Goal: Transaction & Acquisition: Book appointment/travel/reservation

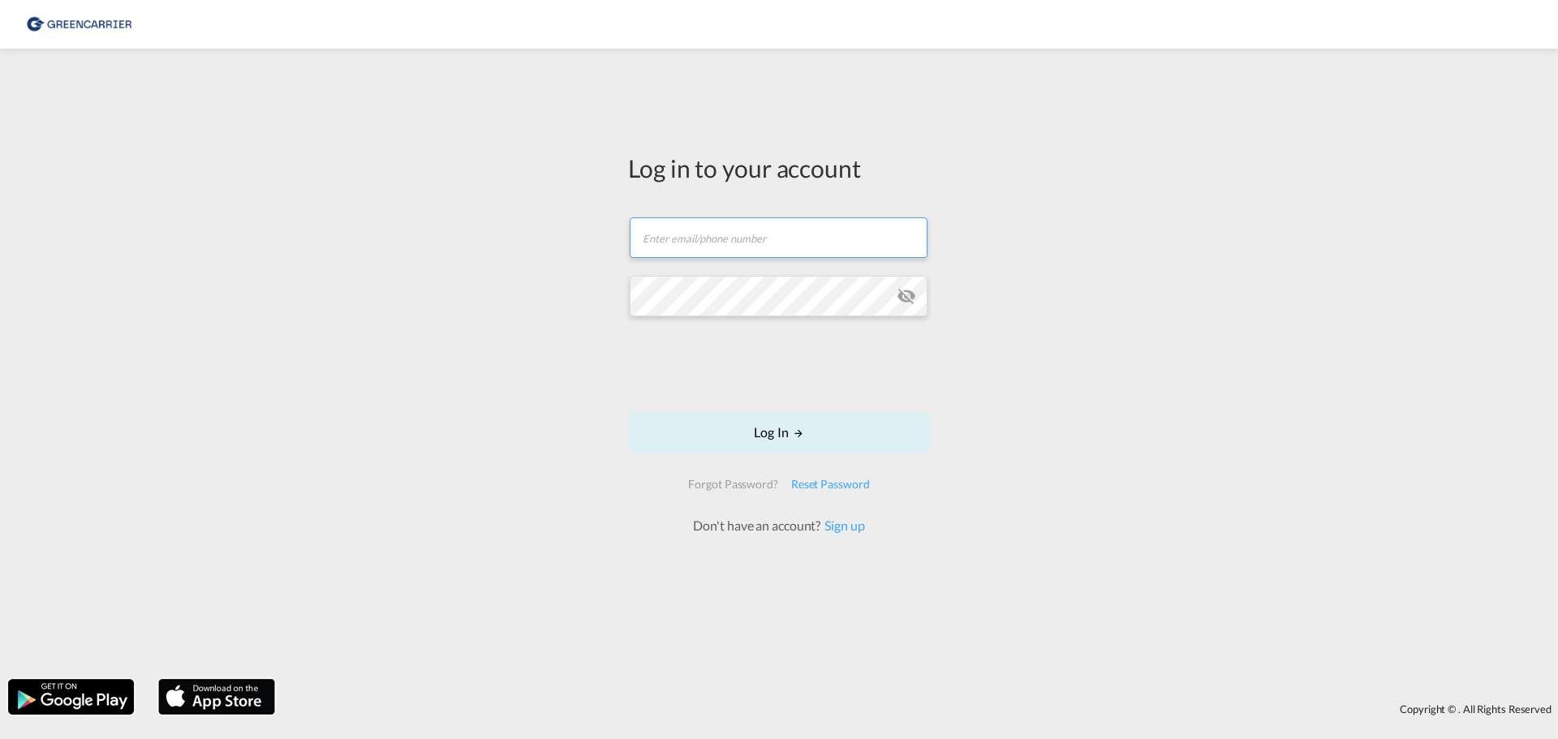
click at [833, 242] on input "text" at bounding box center [779, 237] width 298 height 41
type input "[PERSON_NAME][EMAIL_ADDRESS][DOMAIN_NAME]"
click at [628, 412] on button "Log In" at bounding box center [779, 432] width 302 height 41
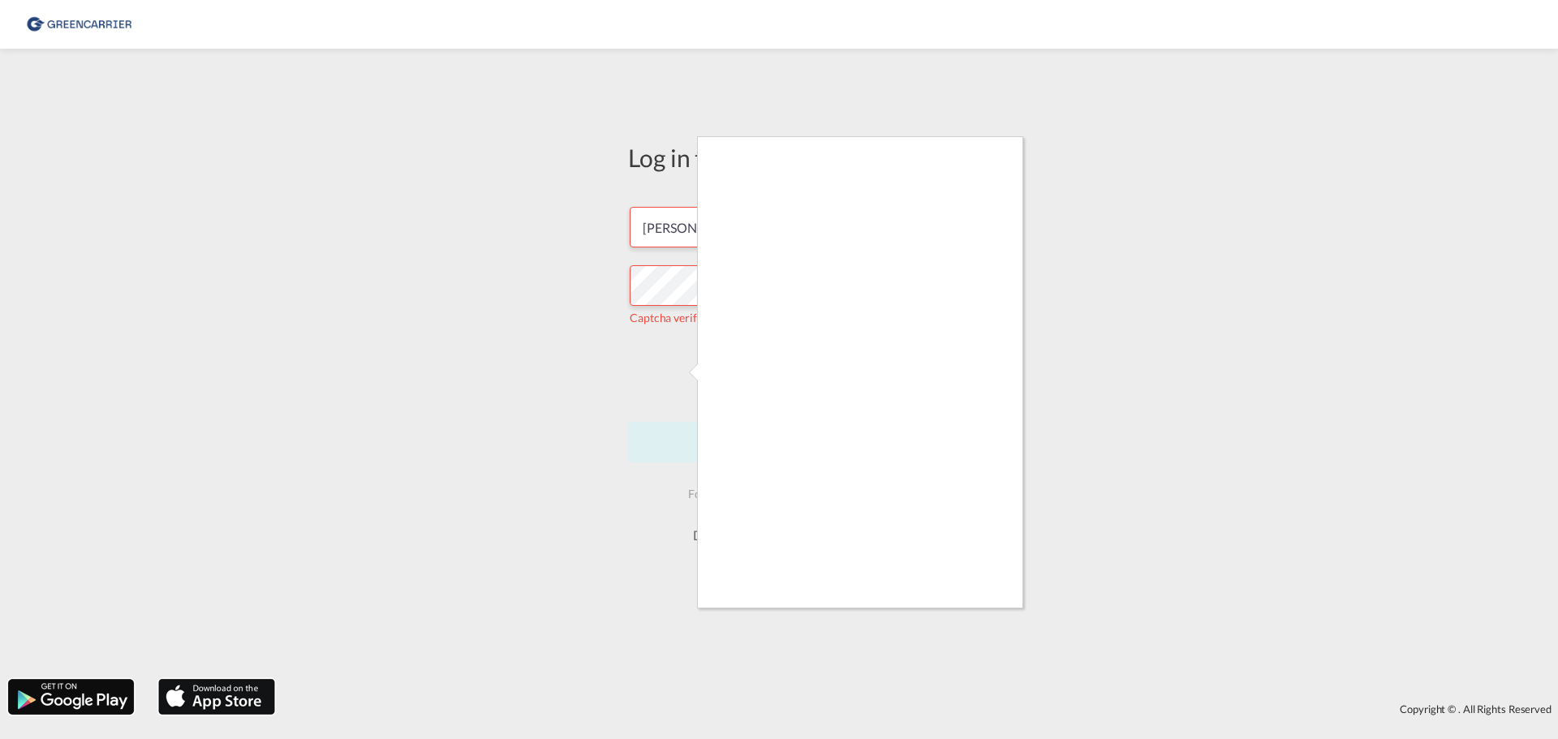
drag, startPoint x: 437, startPoint y: 388, endPoint x: 503, endPoint y: 389, distance: 65.7
click at [437, 389] on div at bounding box center [779, 369] width 1558 height 739
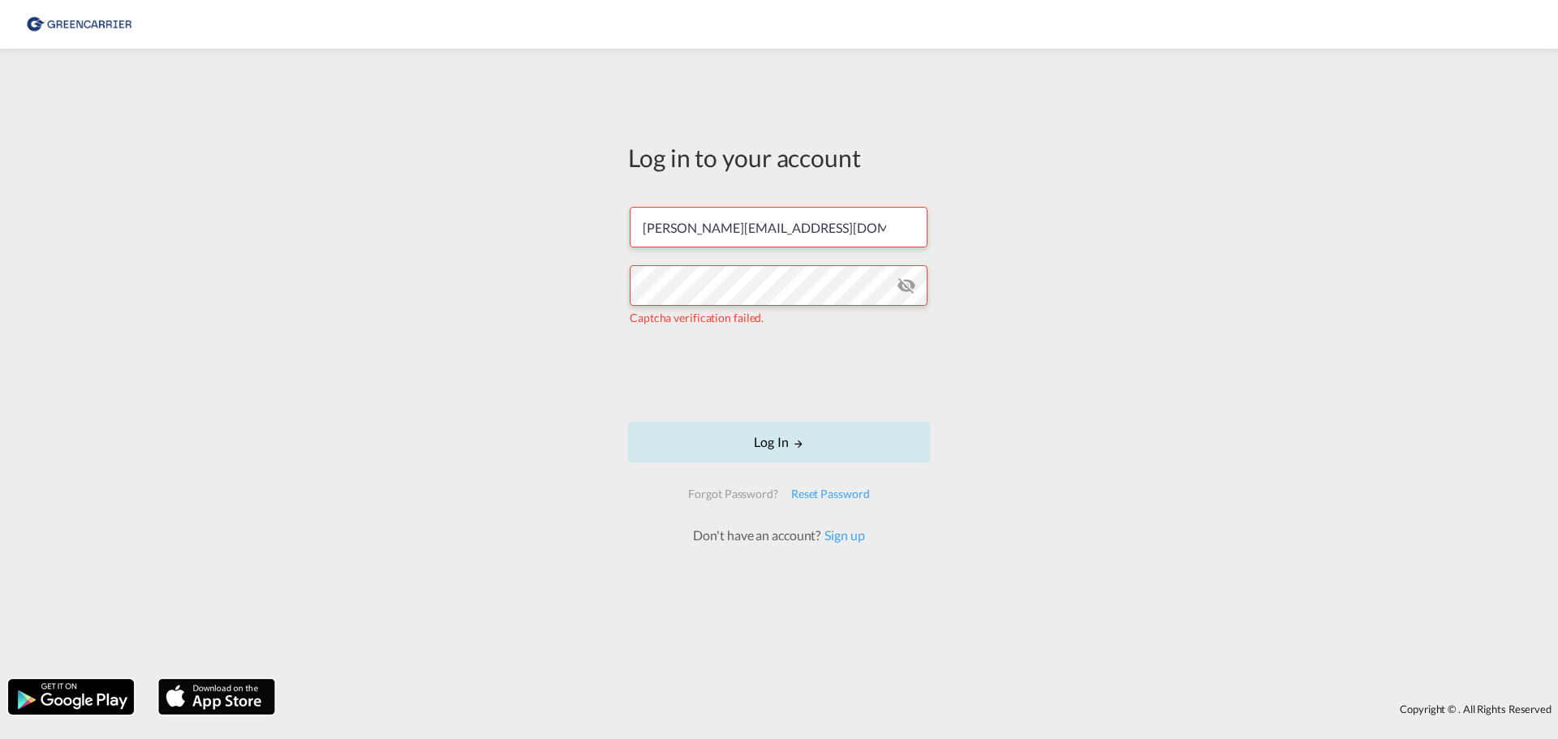
click at [807, 449] on button "Log In" at bounding box center [779, 442] width 302 height 41
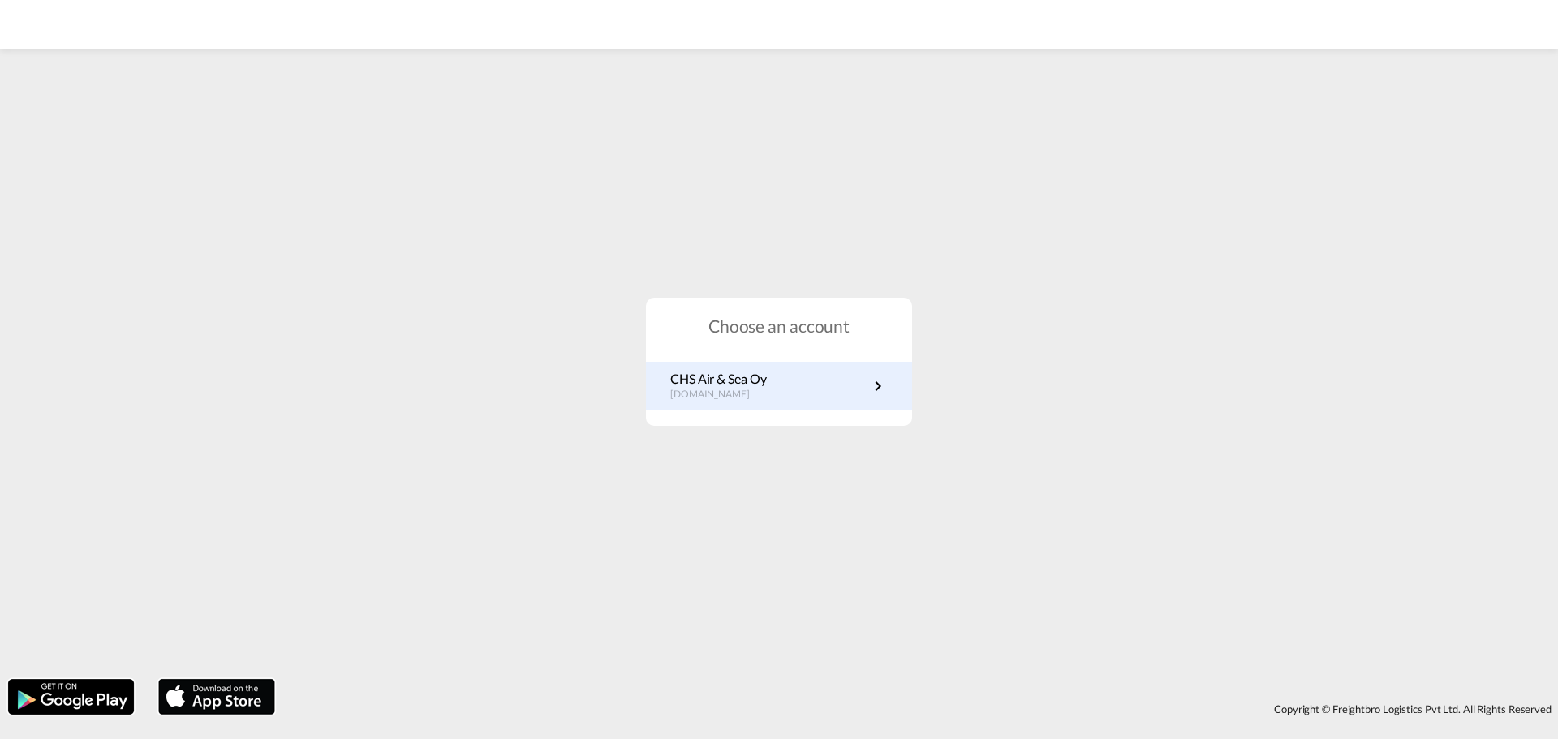
drag, startPoint x: 780, startPoint y: 415, endPoint x: 775, endPoint y: 405, distance: 10.9
click at [780, 415] on div "Choose an account CHS Air & Sea Oy [DOMAIN_NAME]" at bounding box center [779, 362] width 266 height 129
click at [750, 388] on p "[DOMAIN_NAME]" at bounding box center [718, 395] width 96 height 14
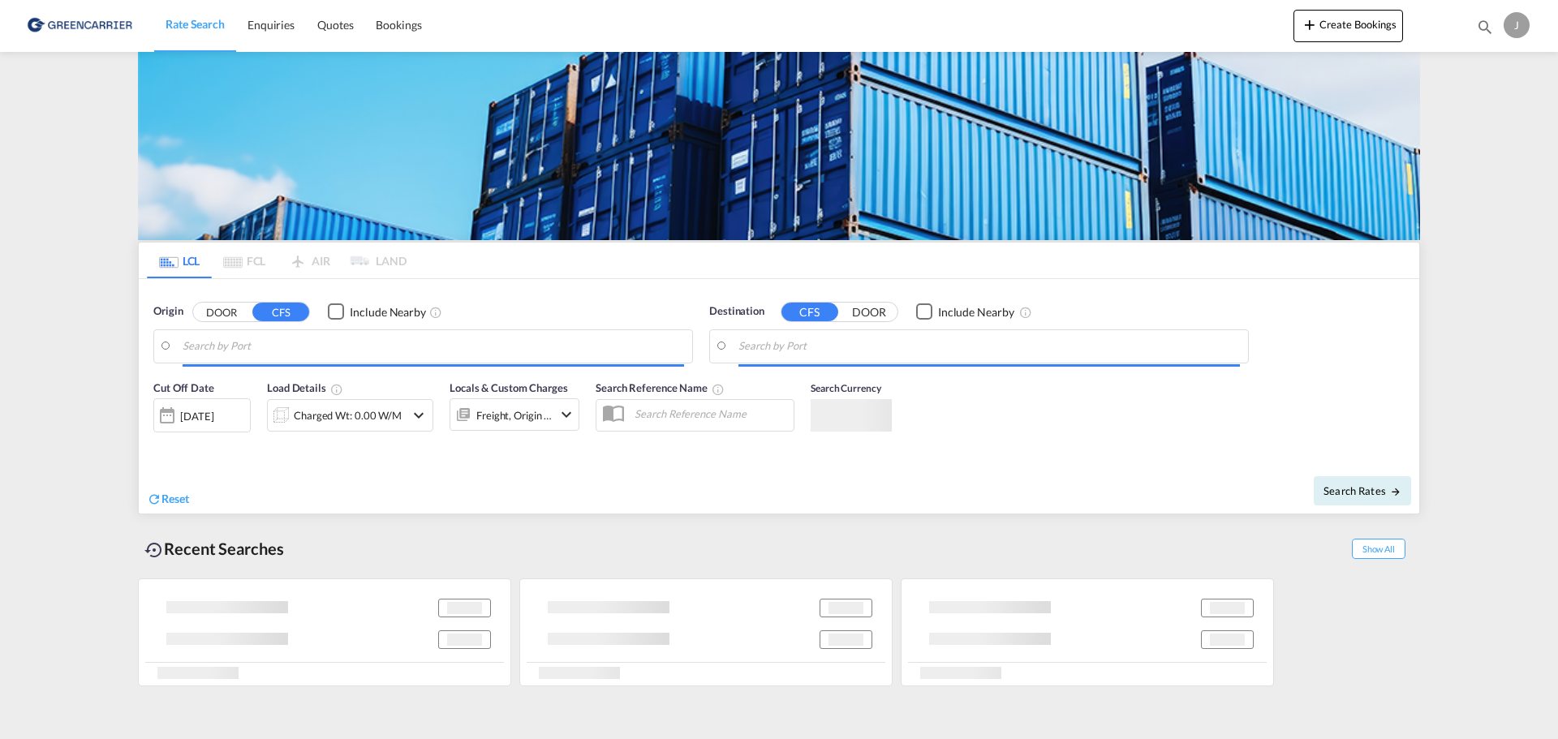
type input "[GEOGRAPHIC_DATA] ([GEOGRAPHIC_DATA]), [GEOGRAPHIC_DATA]"
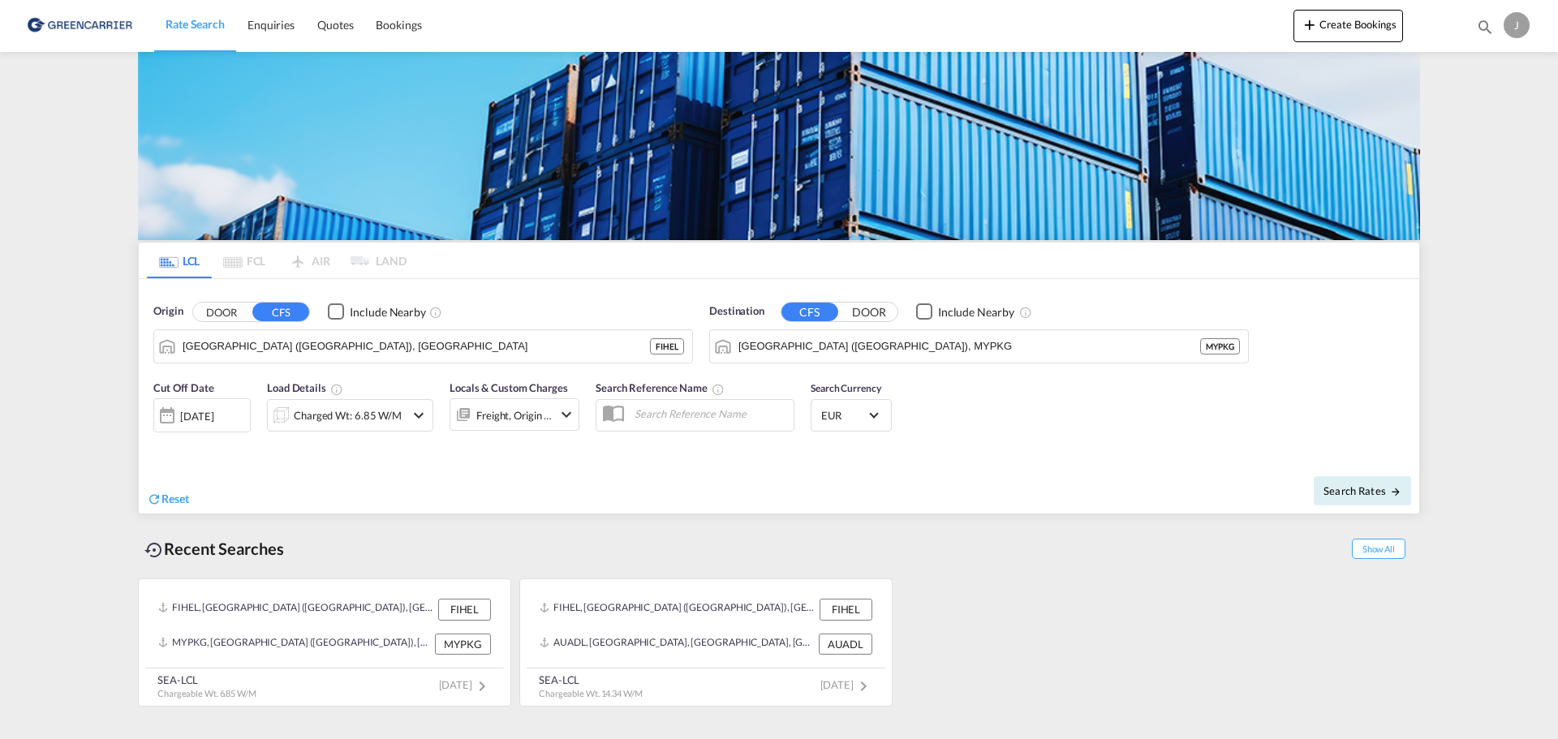
click at [24, 364] on md-content "Rate Search Enquiries Quotes Bookings Create Bookings Bookings Quotes Enquiries…" at bounding box center [779, 369] width 1558 height 739
click at [22, 364] on md-content "Rate Search Enquiries Quotes Bookings Create Bookings Bookings Quotes Enquiries…" at bounding box center [779, 369] width 1558 height 739
click at [15, 331] on md-content "Rate Search Enquiries Quotes Bookings Create Bookings Bookings Quotes Enquiries…" at bounding box center [779, 369] width 1558 height 739
click at [68, 400] on md-content "Rate Search Enquiries Quotes Bookings Create Bookings Bookings Quotes Enquiries…" at bounding box center [779, 369] width 1558 height 739
click at [996, 352] on input "[GEOGRAPHIC_DATA] ([GEOGRAPHIC_DATA]), MYPKG" at bounding box center [988, 346] width 501 height 24
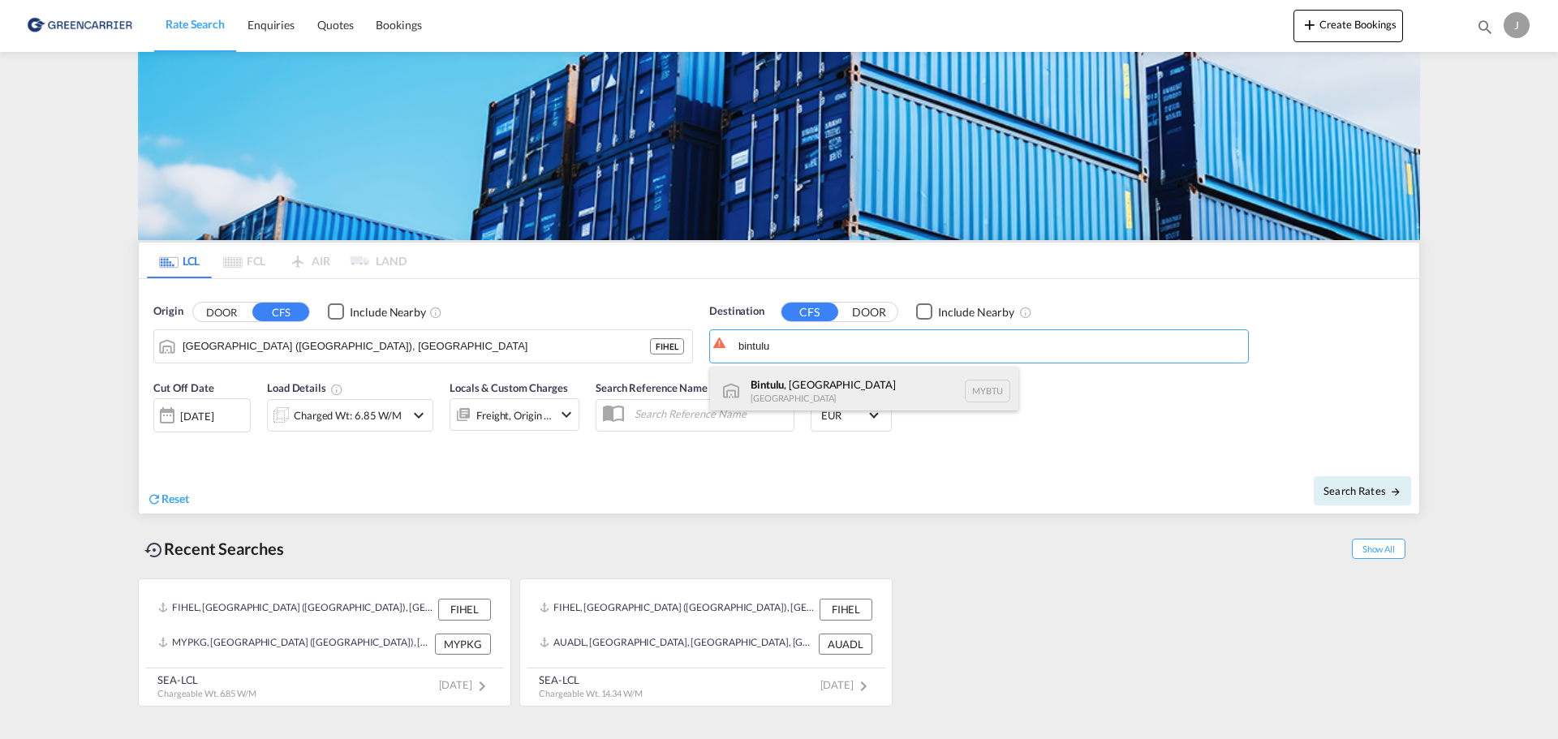
click at [871, 379] on div "[GEOGRAPHIC_DATA] , [GEOGRAPHIC_DATA] [GEOGRAPHIC_DATA] MYBTU" at bounding box center [864, 391] width 308 height 49
type input "Bintulu, [GEOGRAPHIC_DATA], MYBTU"
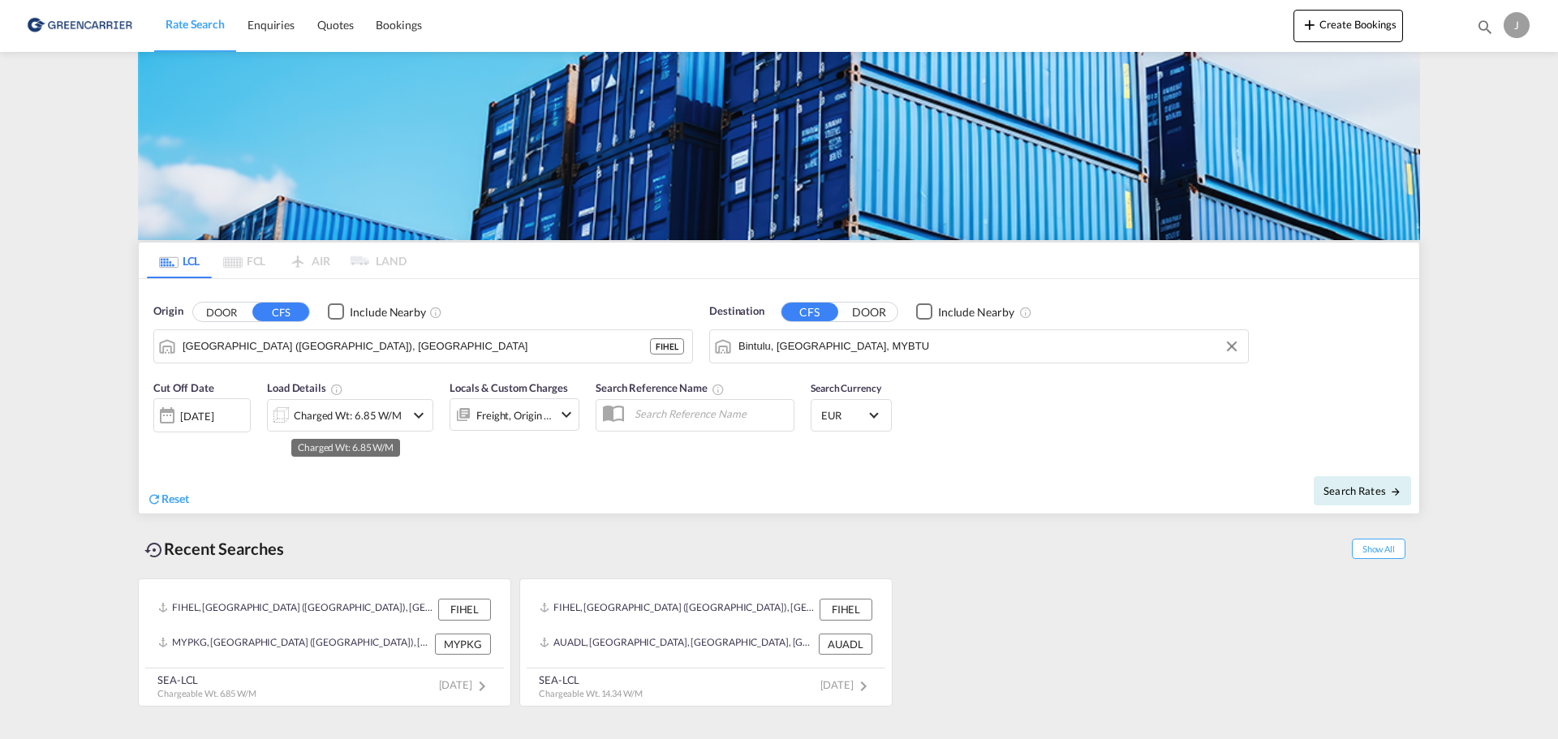
click at [320, 417] on div "Charged Wt: 6.85 W/M" at bounding box center [348, 415] width 108 height 23
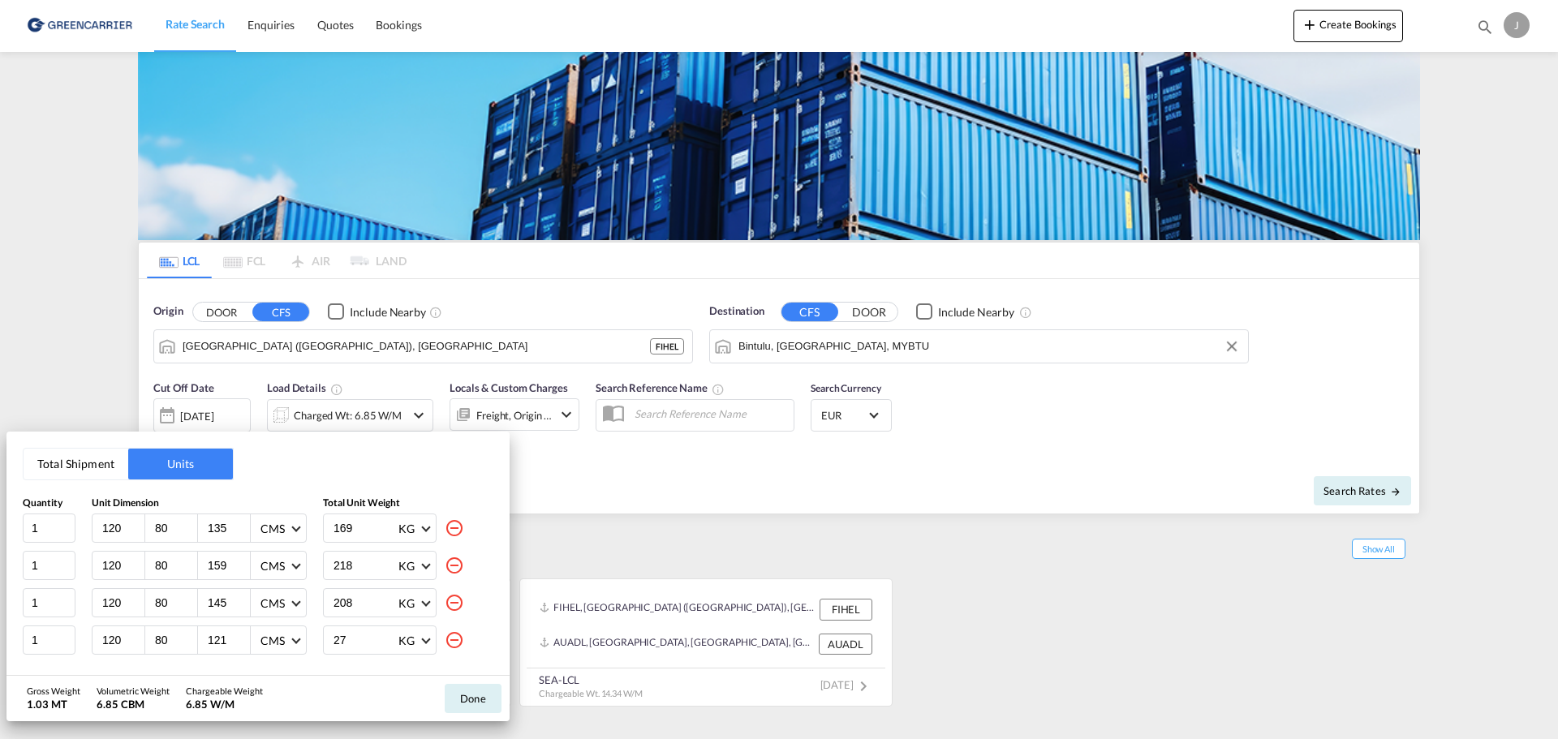
drag, startPoint x: 449, startPoint y: 527, endPoint x: 460, endPoint y: 553, distance: 29.1
click at [469, 561] on div "218 KG KG LB" at bounding box center [408, 565] width 170 height 29
click at [445, 530] on md-icon "icon-minus-circle-outline" at bounding box center [454, 527] width 19 height 19
type input "159"
type input "218"
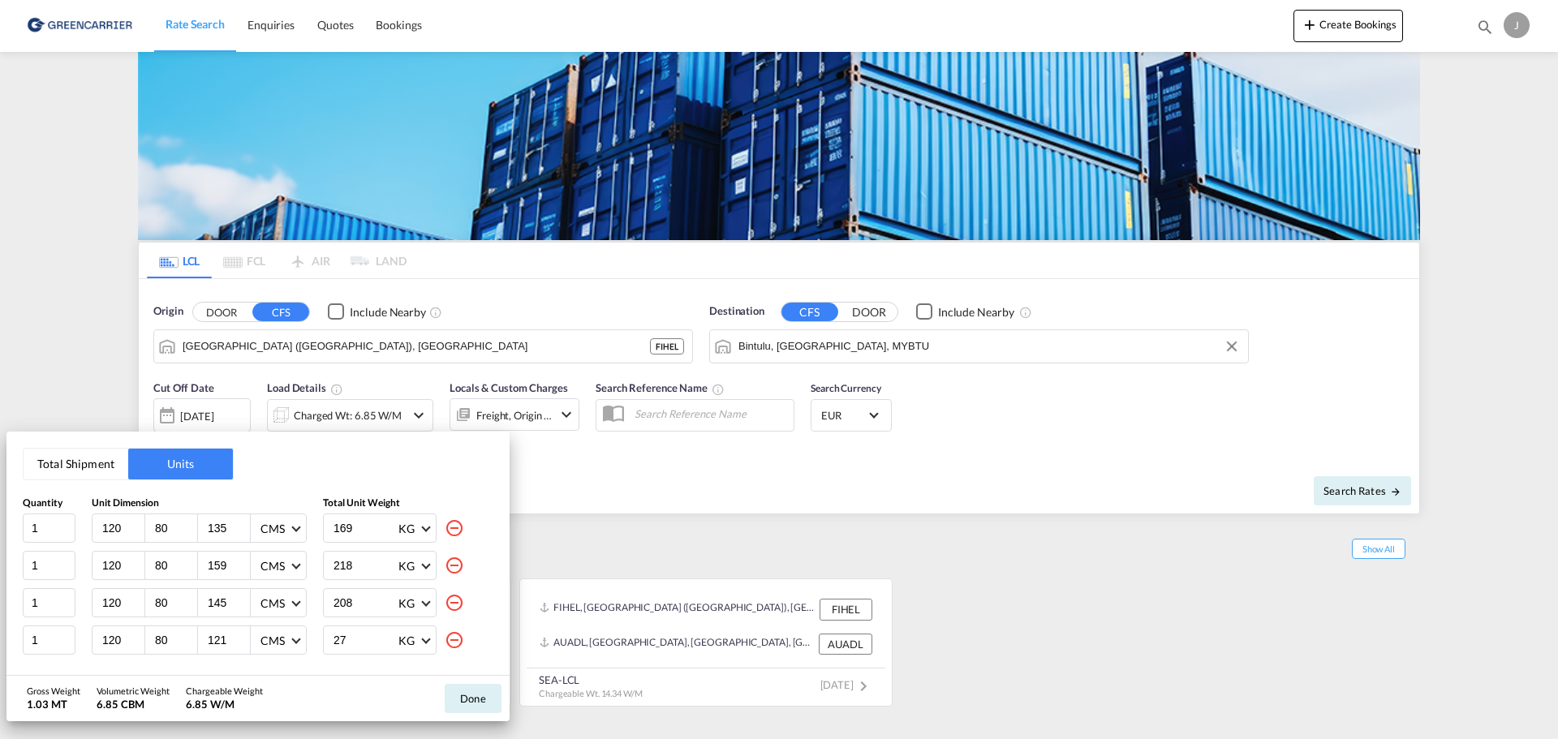
type input "145"
type input "208"
type input "121"
type input "27"
type input "147"
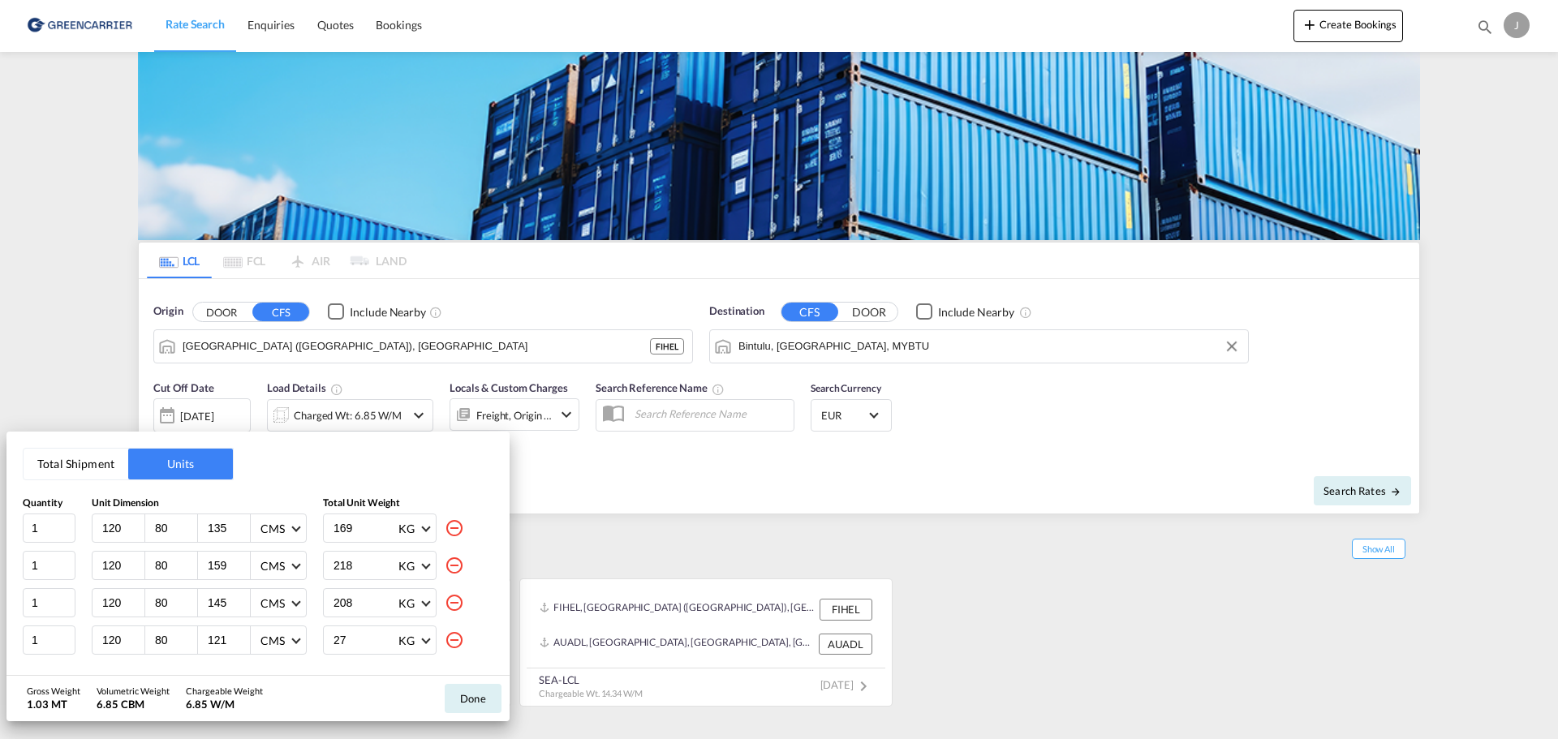
type input "406"
type input "36"
type input "26"
type input "24"
type input "1.2"
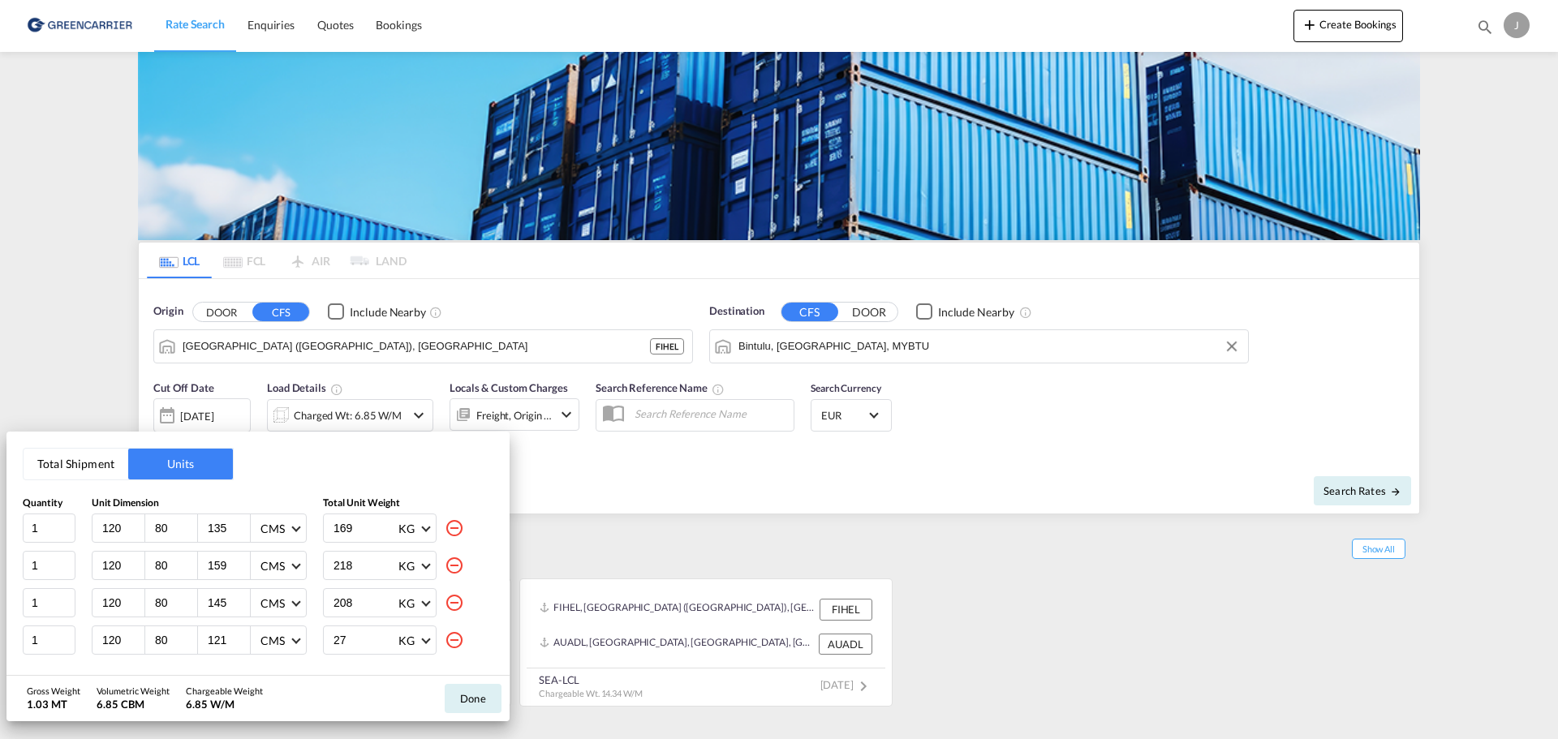
type input "40"
type input "33"
type input "31"
type input "2.7"
click at [445, 530] on md-icon "icon-minus-circle-outline" at bounding box center [454, 527] width 19 height 19
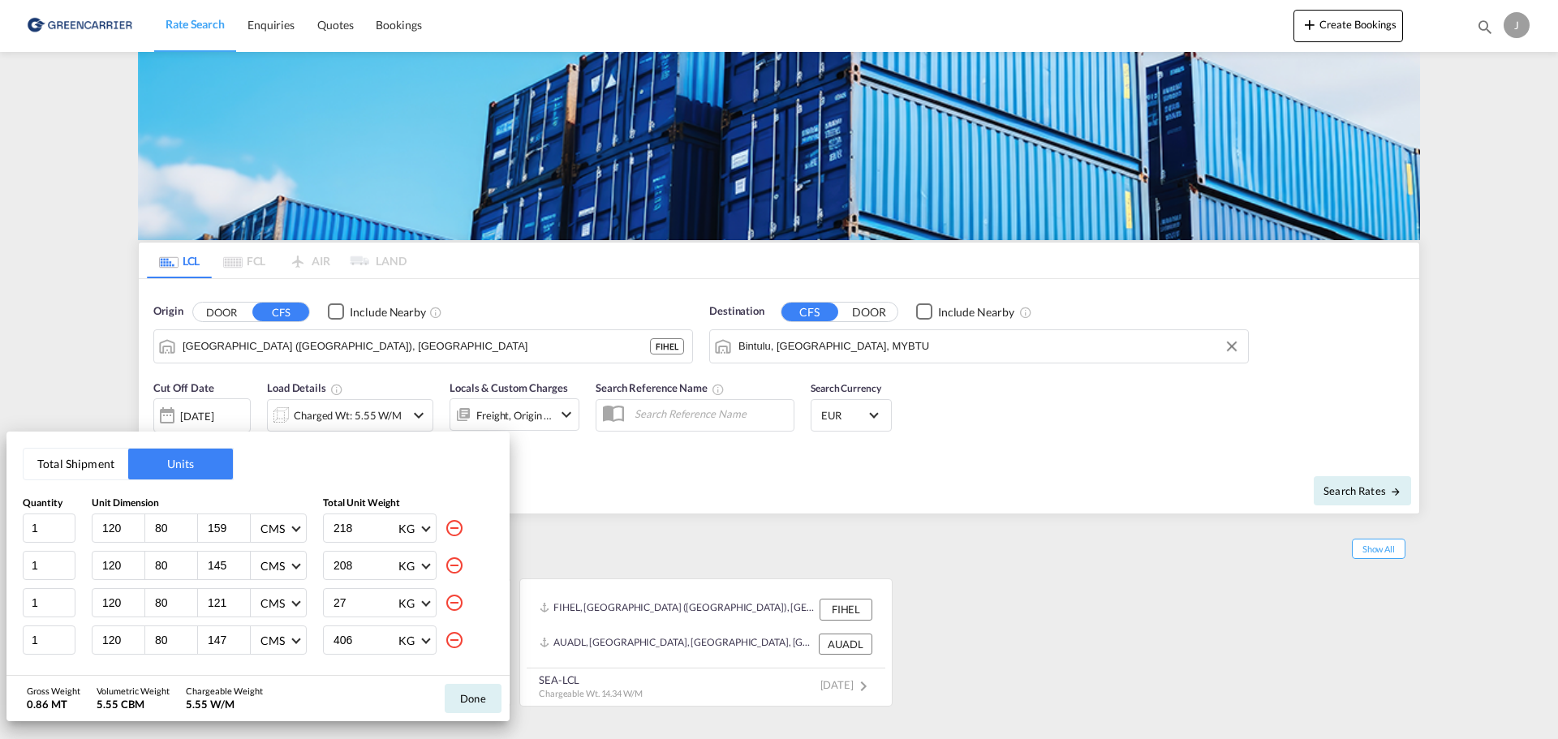
type input "145"
type input "208"
type input "121"
type input "27"
type input "147"
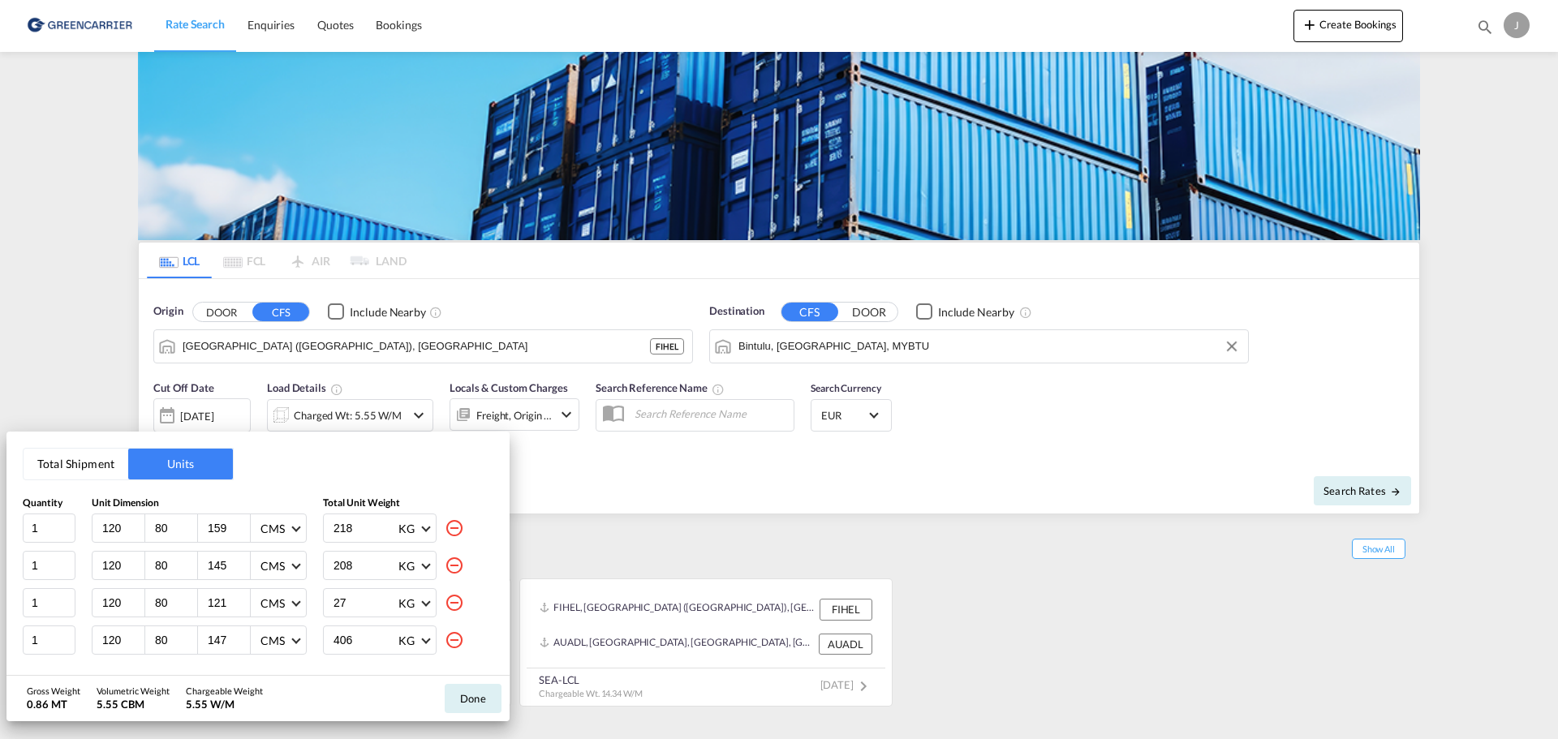
type input "406"
type input "36"
type input "26"
type input "24"
type input "1.2"
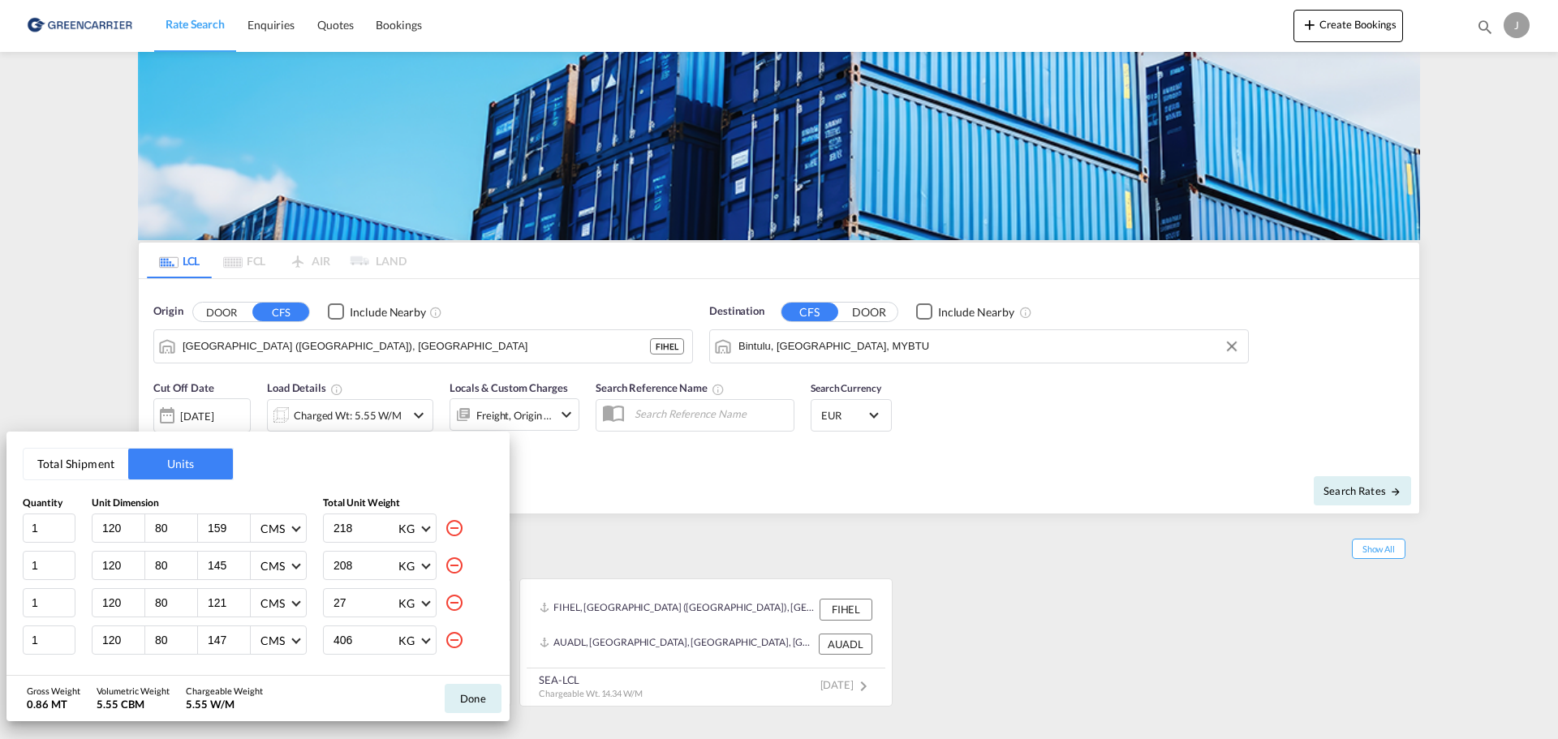
type input "40"
type input "33"
type input "31"
type input "2.7"
click at [445, 530] on md-icon "icon-minus-circle-outline" at bounding box center [454, 527] width 19 height 19
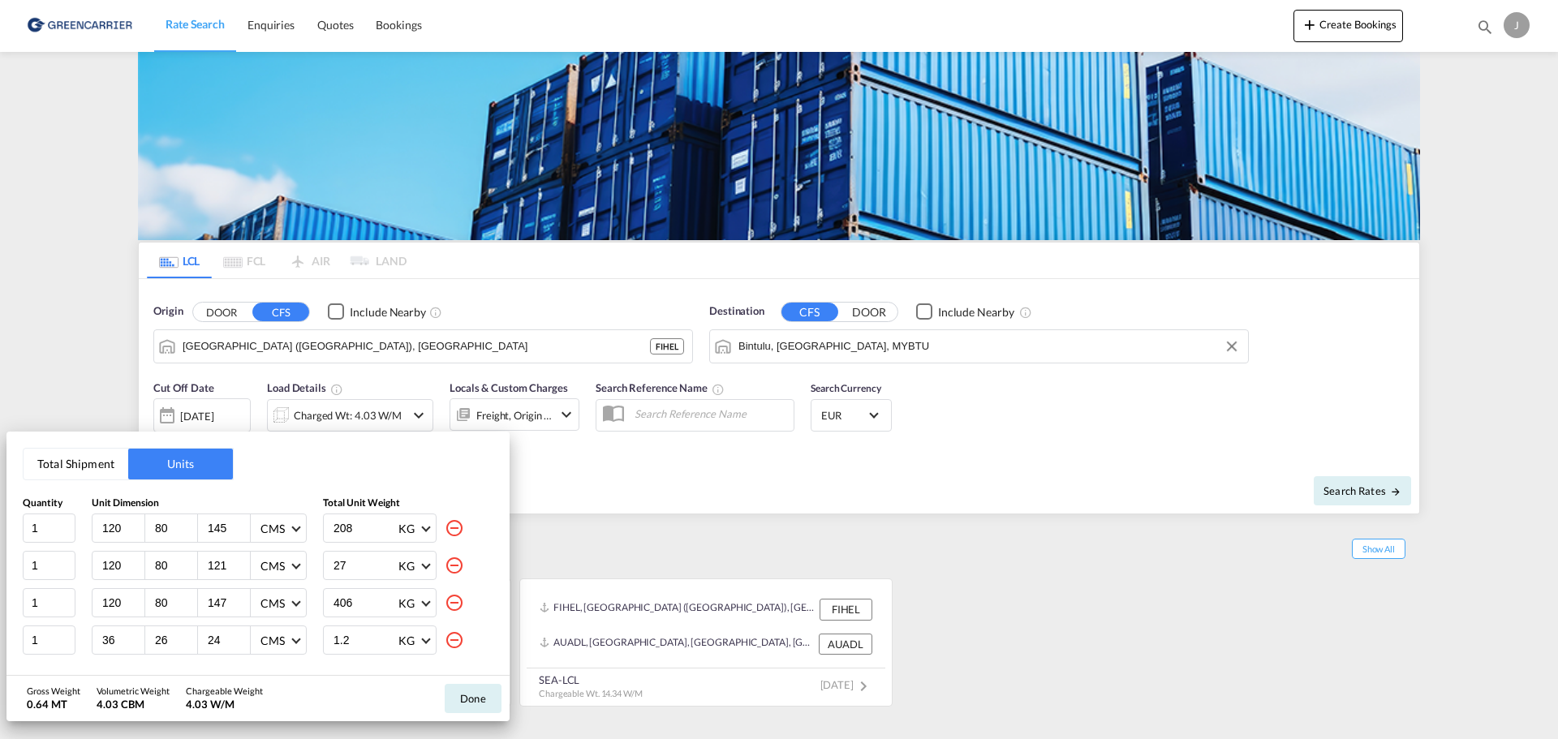
type input "121"
type input "27"
type input "147"
type input "406"
type input "36"
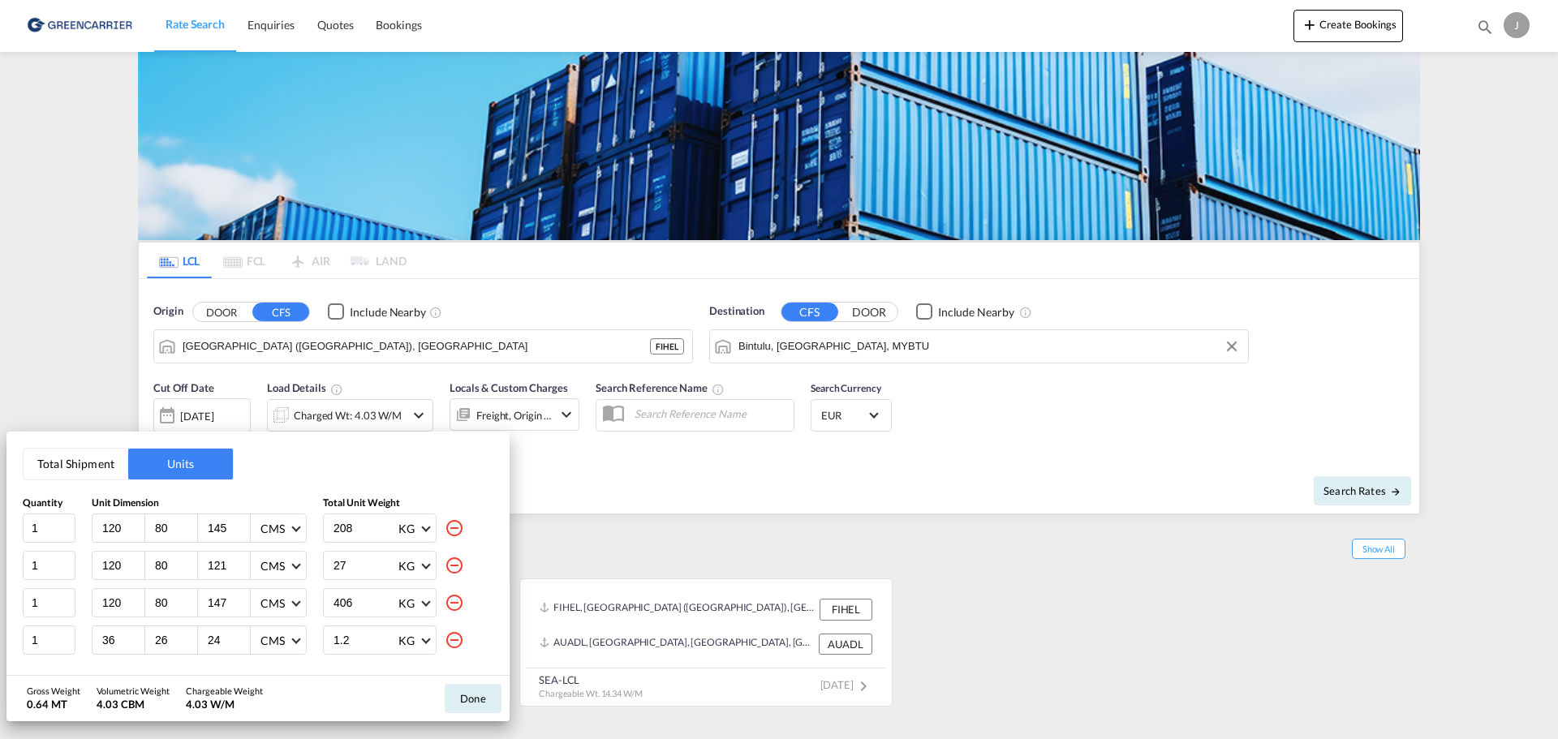
type input "26"
type input "24"
type input "1.2"
type input "40"
type input "33"
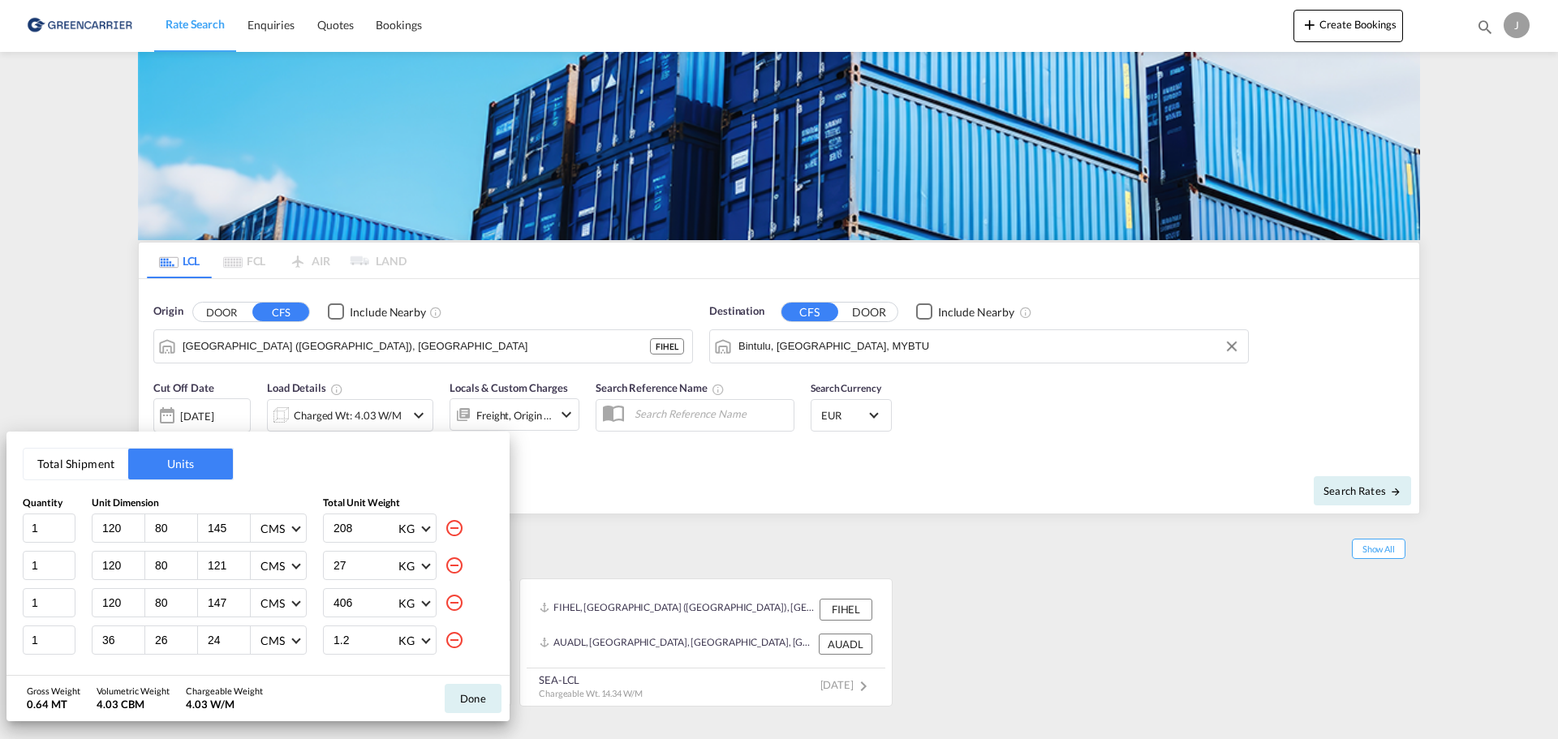
type input "31"
type input "2.7"
click at [454, 528] on md-icon "icon-minus-circle-outline" at bounding box center [454, 527] width 19 height 19
type input "147"
type input "406"
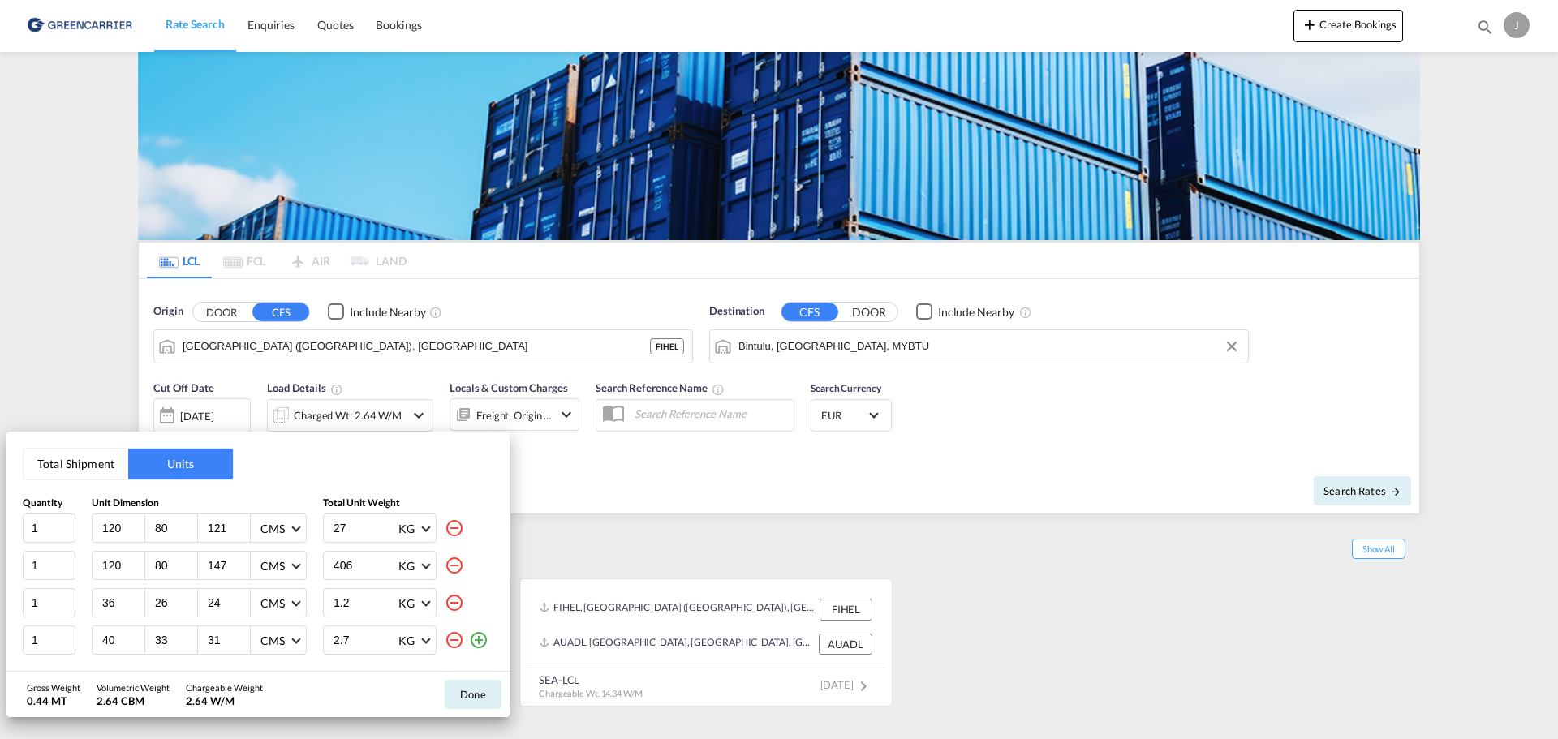
type input "36"
type input "26"
type input "24"
type input "1.2"
type input "40"
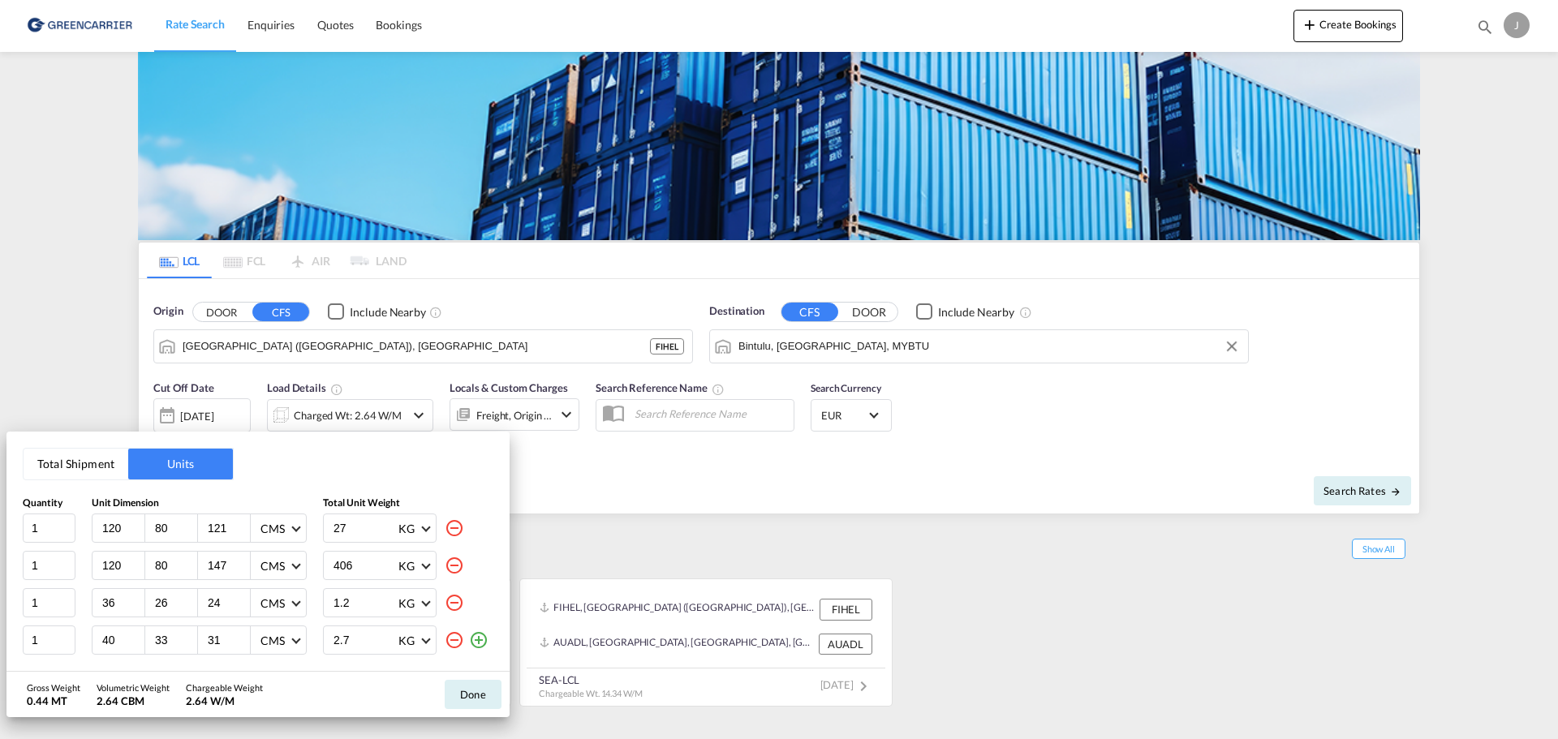
type input "33"
type input "31"
type input "2.7"
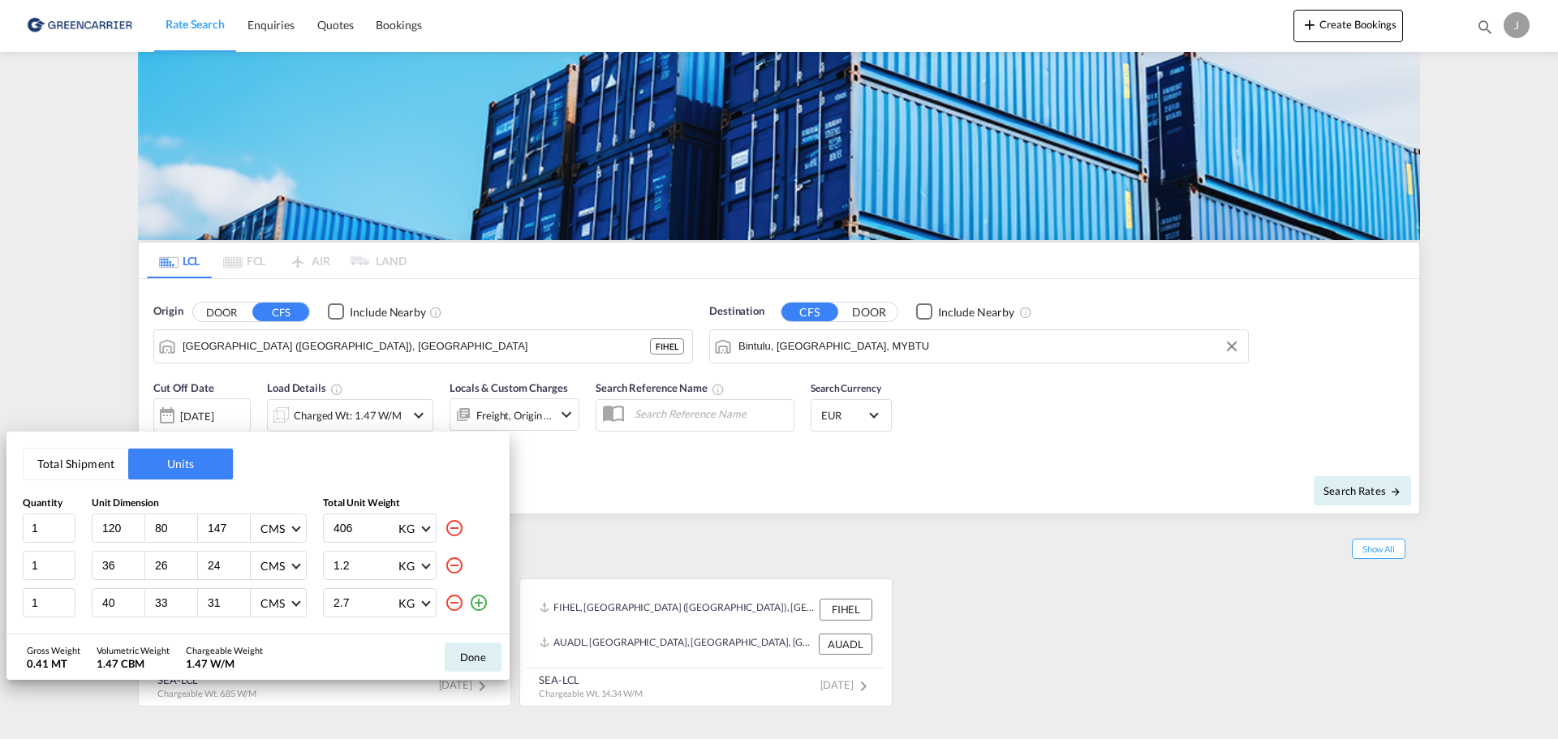
click at [454, 528] on md-icon "icon-minus-circle-outline" at bounding box center [454, 527] width 19 height 19
type input "36"
type input "26"
type input "24"
type input "1.2"
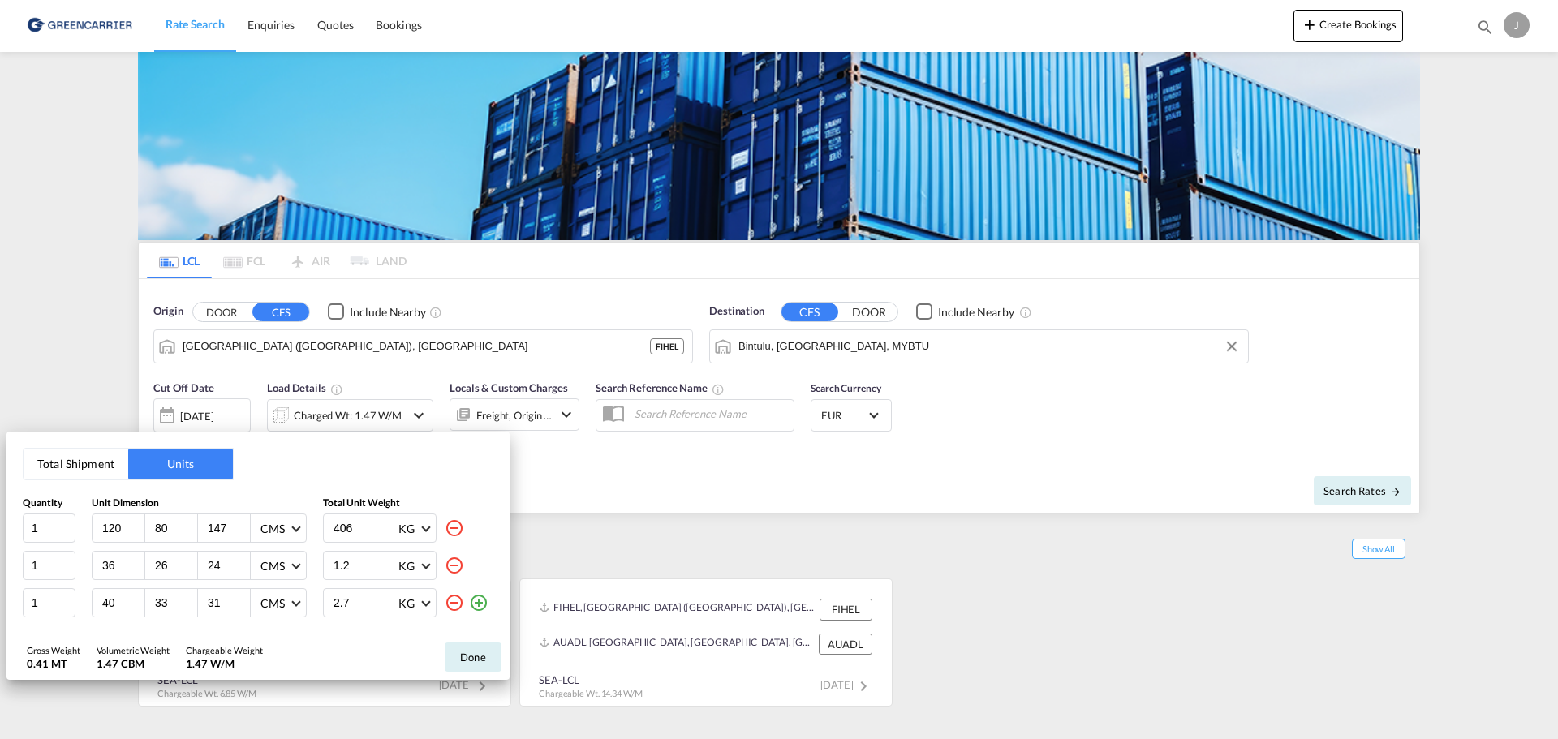
type input "40"
type input "33"
type input "31"
type input "2.7"
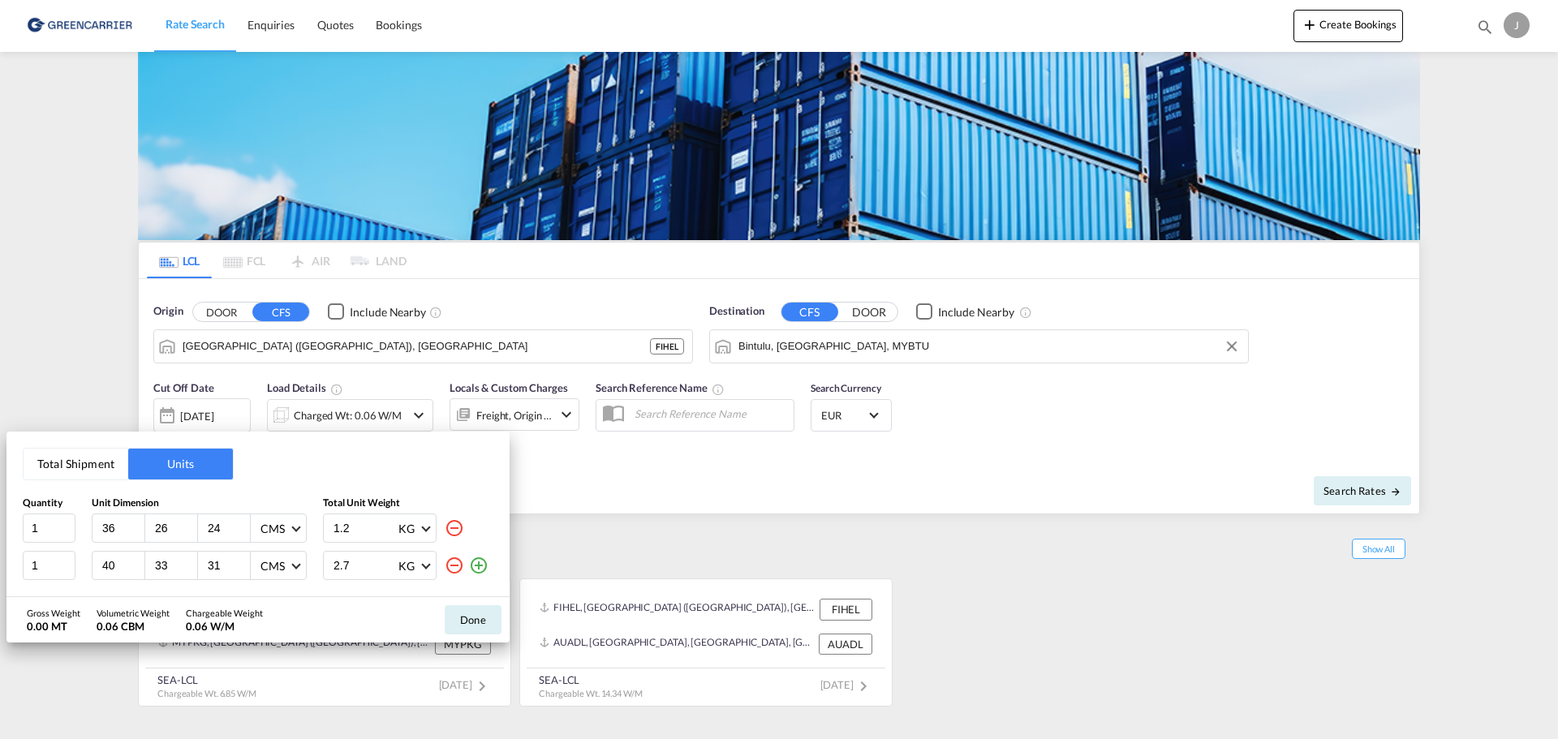
click at [454, 528] on md-icon "icon-minus-circle-outline" at bounding box center [454, 527] width 19 height 19
type input "40"
type input "33"
type input "31"
type input "2.7"
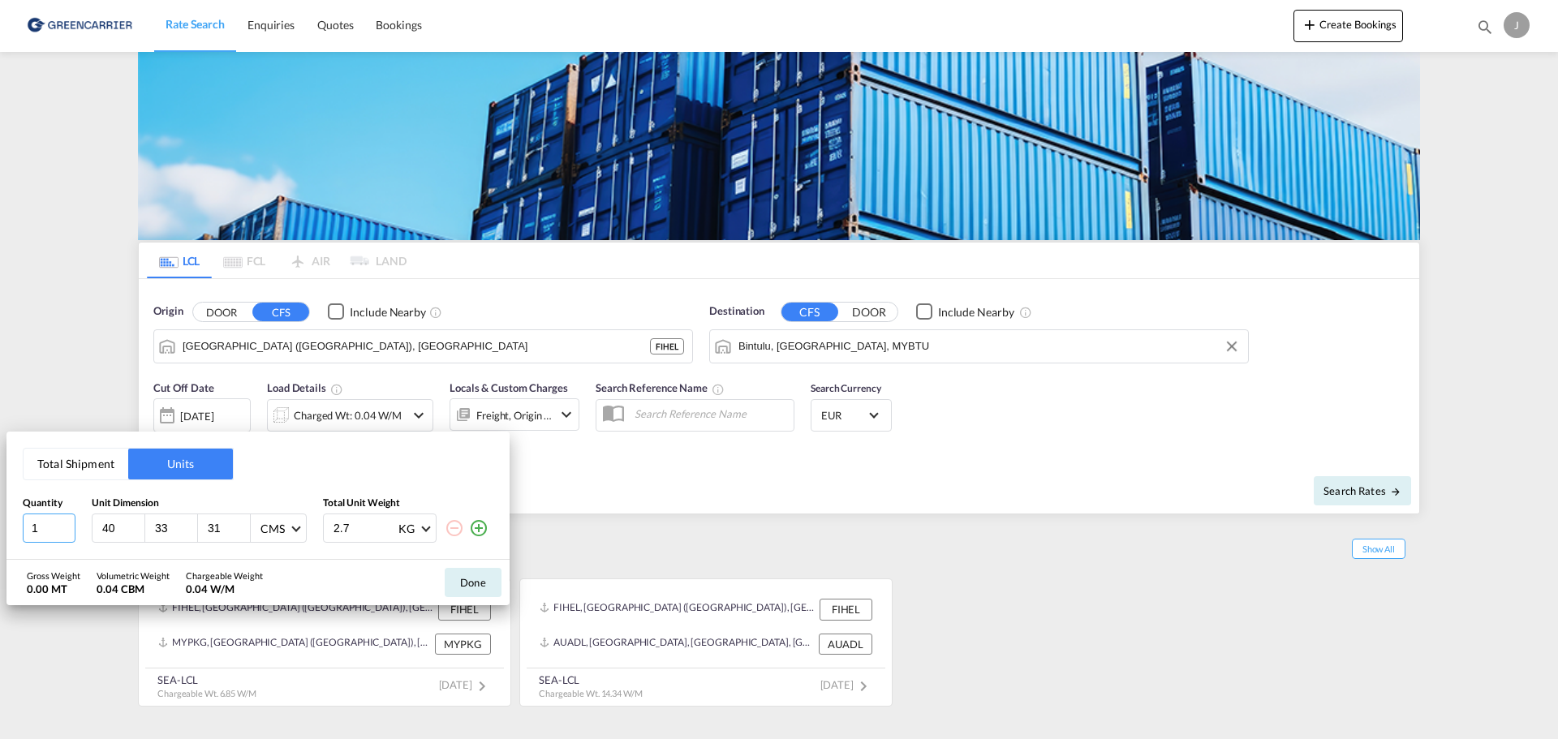
click at [52, 529] on input "1" at bounding box center [49, 528] width 53 height 29
type input "120"
type input "80"
type input "75"
type input "266"
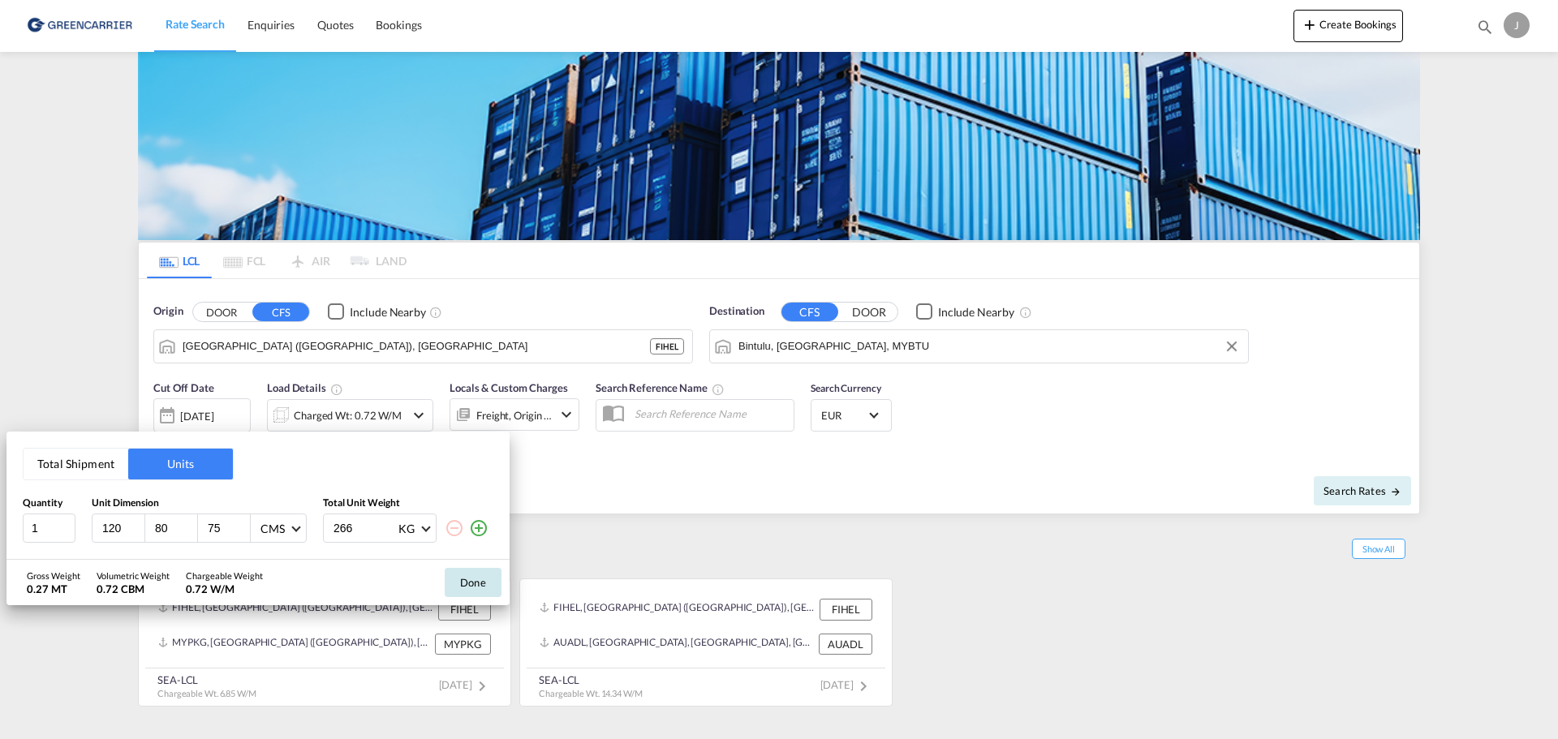
click at [459, 581] on button "Done" at bounding box center [473, 582] width 57 height 29
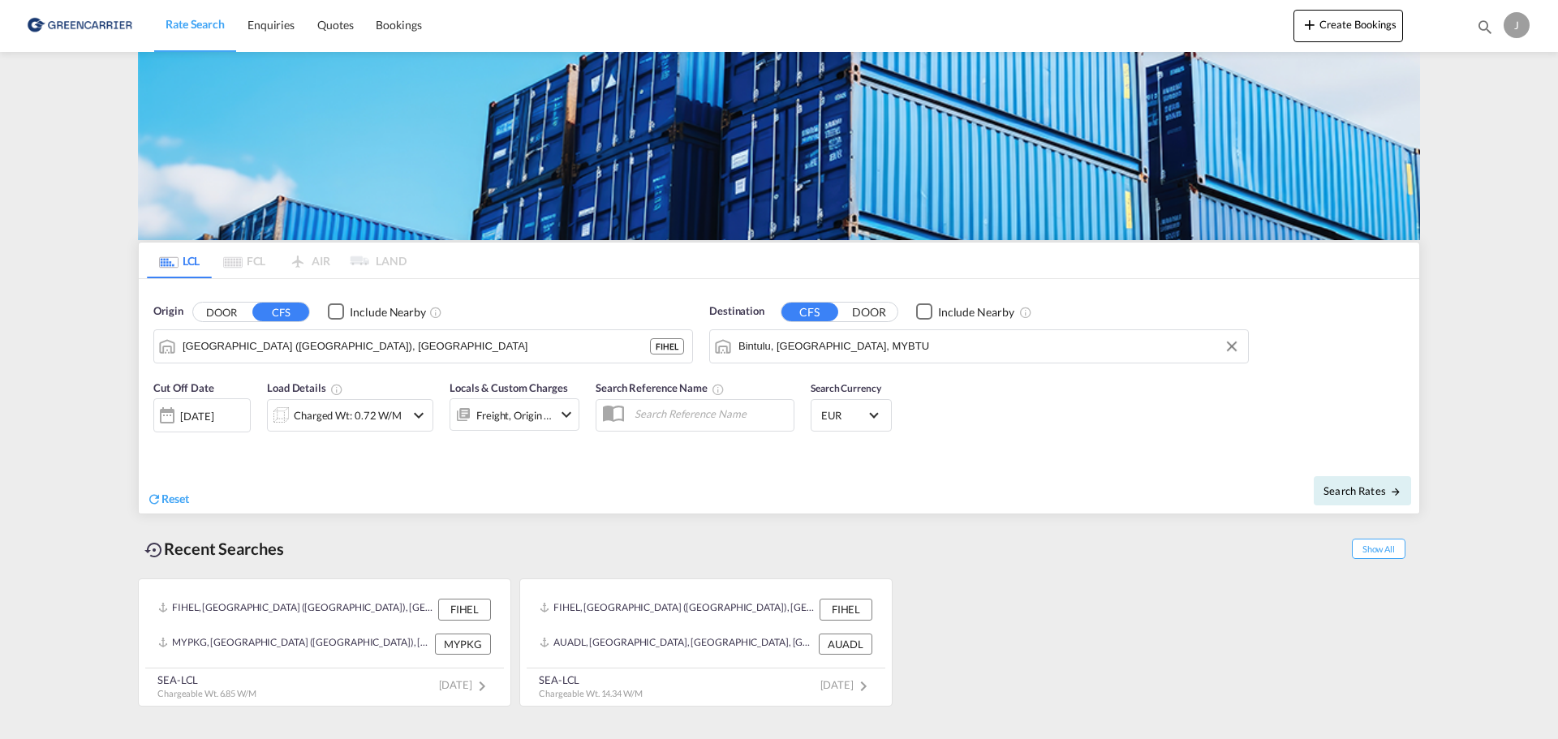
click at [700, 502] on div "Reset" at bounding box center [465, 486] width 636 height 45
click at [1333, 496] on span "Search Rates" at bounding box center [1362, 490] width 78 height 13
type input "FIHEL to MYBTU / [DATE]"
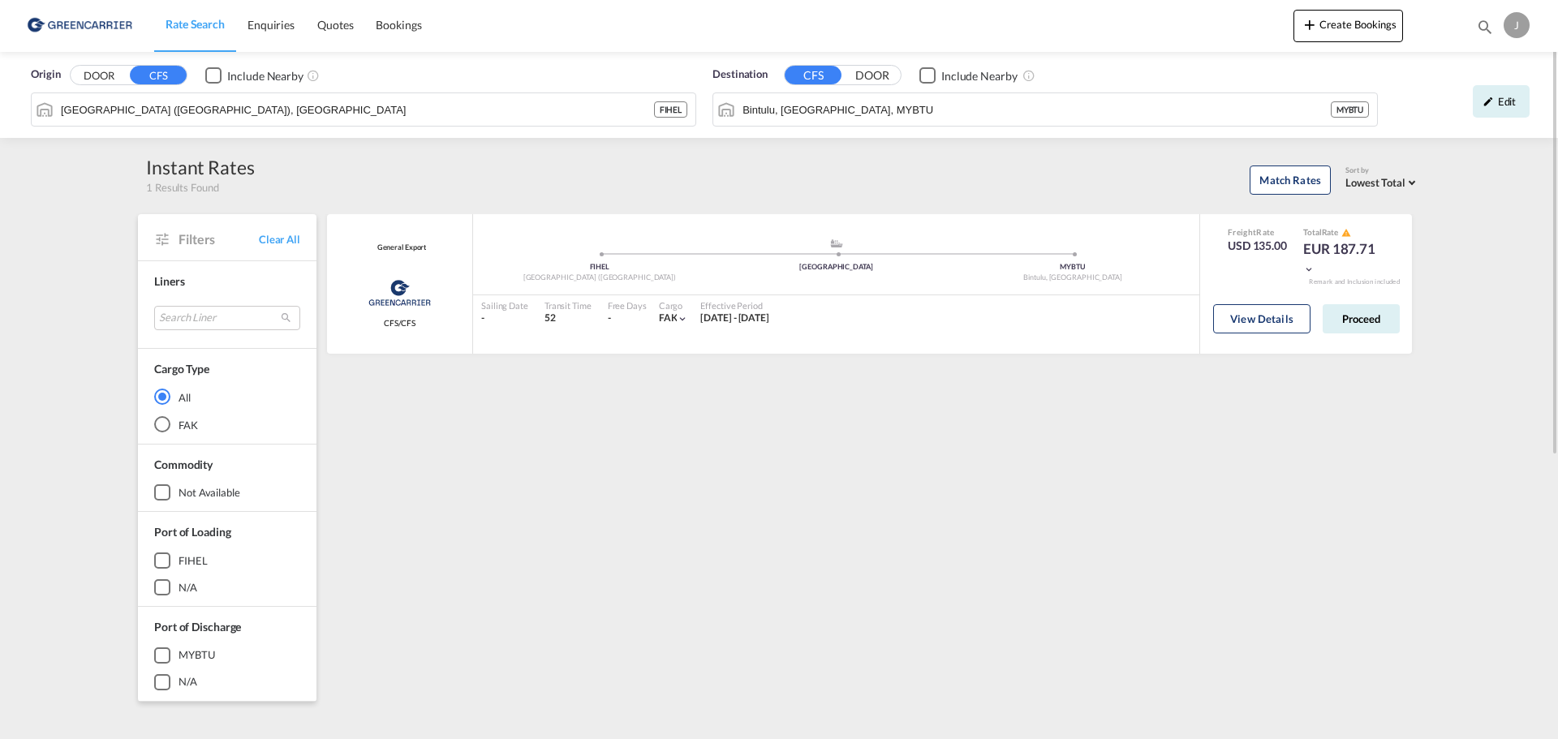
click at [1470, 436] on div "Origin DOOR CFS Include Nearby [GEOGRAPHIC_DATA] ([GEOGRAPHIC_DATA]), FIHEL FIH…" at bounding box center [779, 627] width 1558 height 1151
click at [1467, 435] on div "Origin DOOR CFS Include Nearby [GEOGRAPHIC_DATA] ([GEOGRAPHIC_DATA]), FIHEL FIH…" at bounding box center [779, 627] width 1558 height 1151
click at [1287, 312] on button "View Details" at bounding box center [1261, 318] width 97 height 29
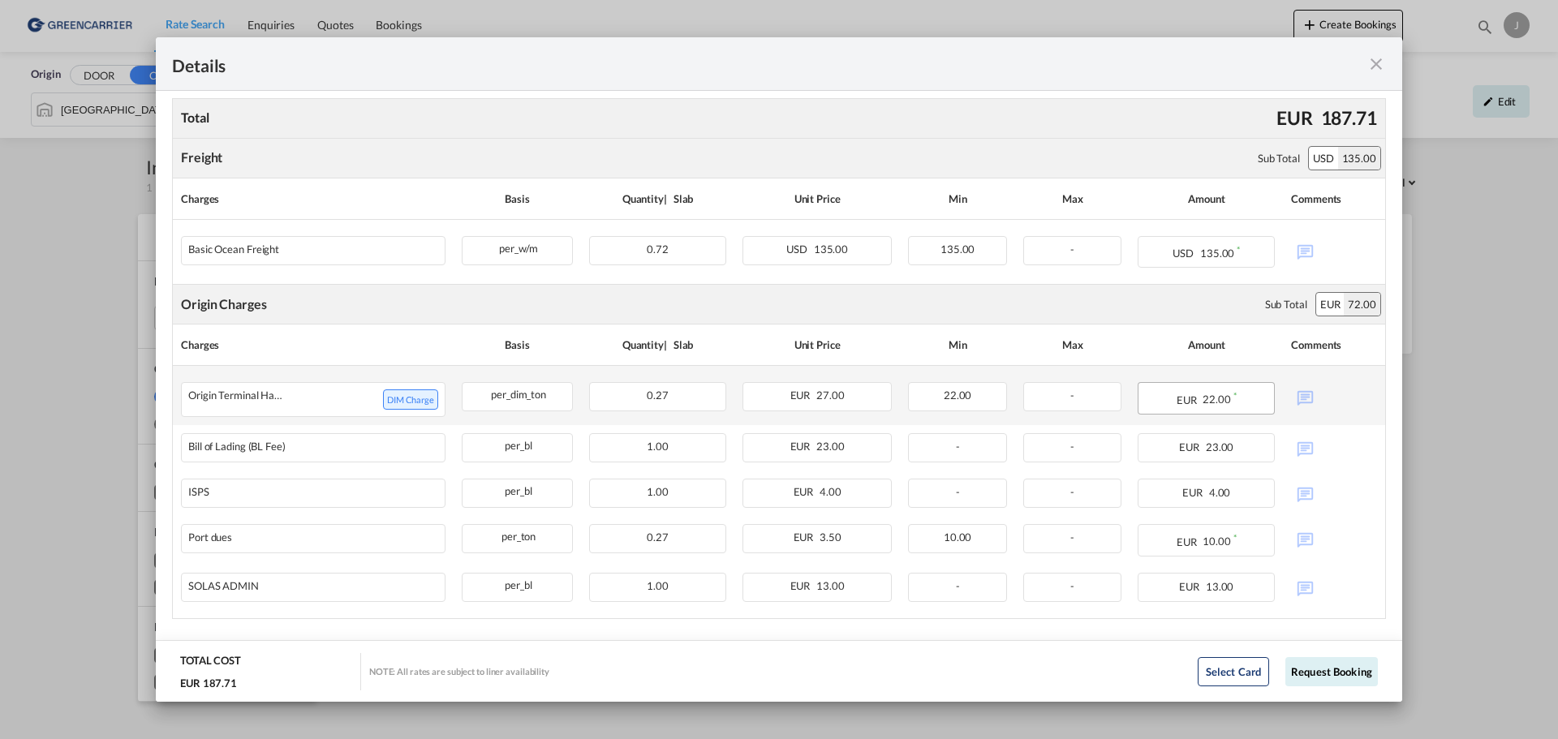
scroll to position [319, 0]
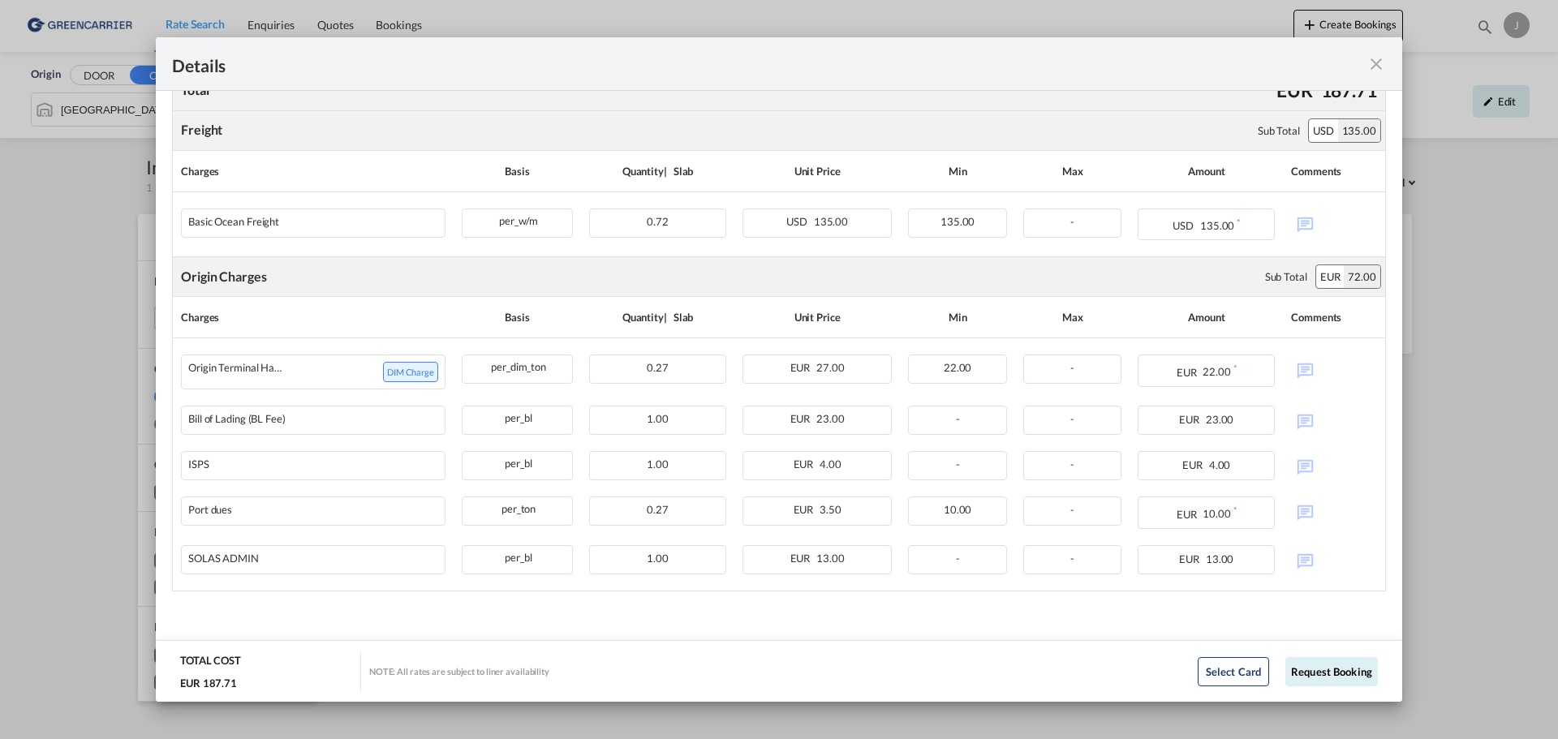
click at [1378, 70] on md-icon "icon-close fg-AAA8AD m-0 cursor" at bounding box center [1375, 63] width 19 height 19
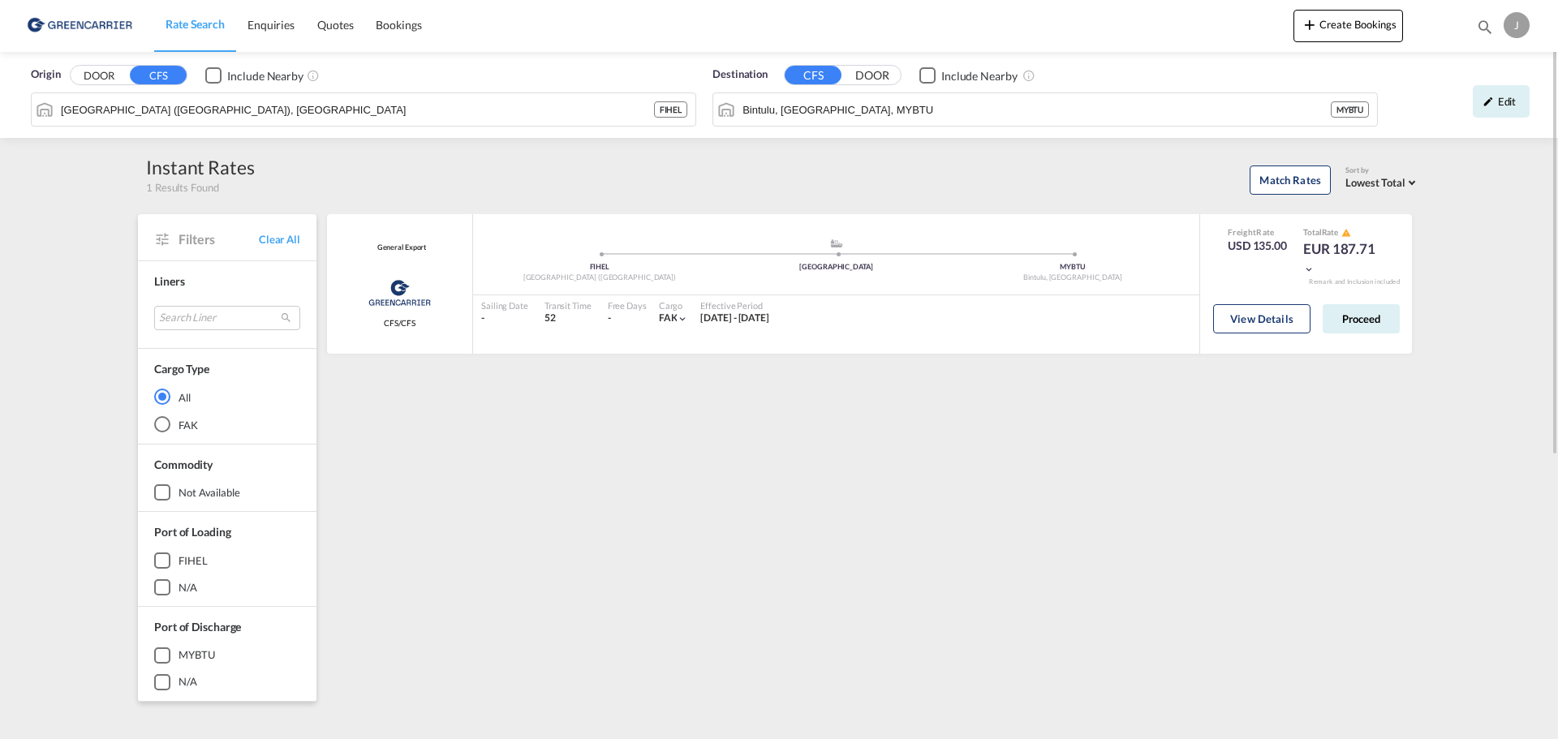
click at [1069, 425] on div "General Export Greencarrier Consolidators CFS/CFS added by you .a{fill:#aaa8ad;…" at bounding box center [872, 701] width 1095 height 974
click at [1173, 402] on div "General Export Greencarrier Consolidators CFS/CFS added by you .a{fill:#aaa8ad;…" at bounding box center [872, 701] width 1095 height 974
click at [1197, 400] on div "General Export Greencarrier Consolidators CFS/CFS added by you .a{fill:#aaa8ad;…" at bounding box center [872, 701] width 1095 height 974
click at [1375, 322] on button "Proceed" at bounding box center [1361, 318] width 77 height 29
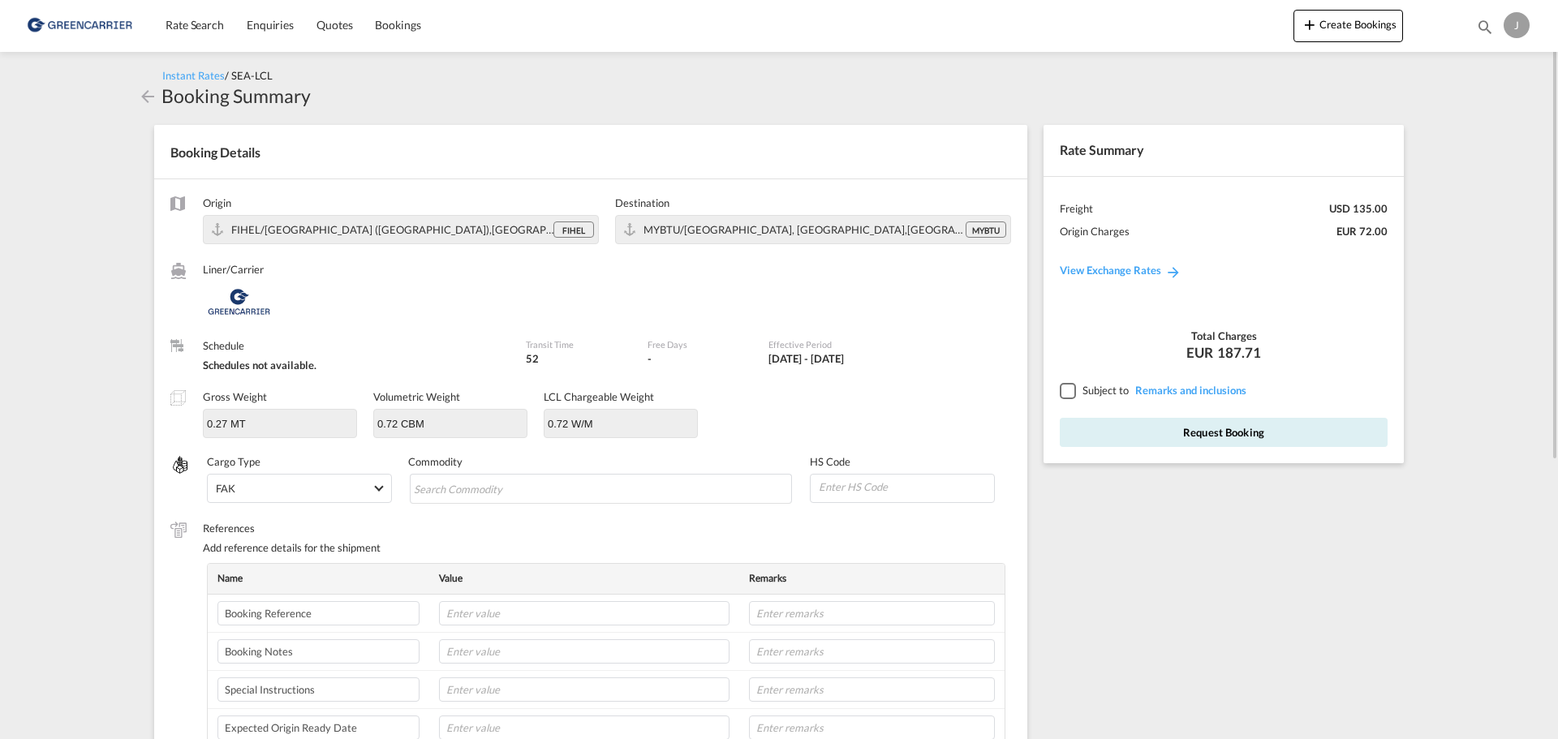
click at [56, 359] on md-content "Rate Search Enquiries Quotes Bookings Create Bookings Bookings Quotes Enquiries…" at bounding box center [779, 369] width 1558 height 739
click at [593, 493] on md-chips-wrap "Chips container with autocompletion. Enter the text area, type text to search, …" at bounding box center [601, 488] width 383 height 29
type input "parts for paper machine"
click at [653, 492] on input "Chips input." at bounding box center [638, 489] width 148 height 26
click at [545, 490] on md-icon "Remove parts for paper machine" at bounding box center [545, 488] width 19 height 19
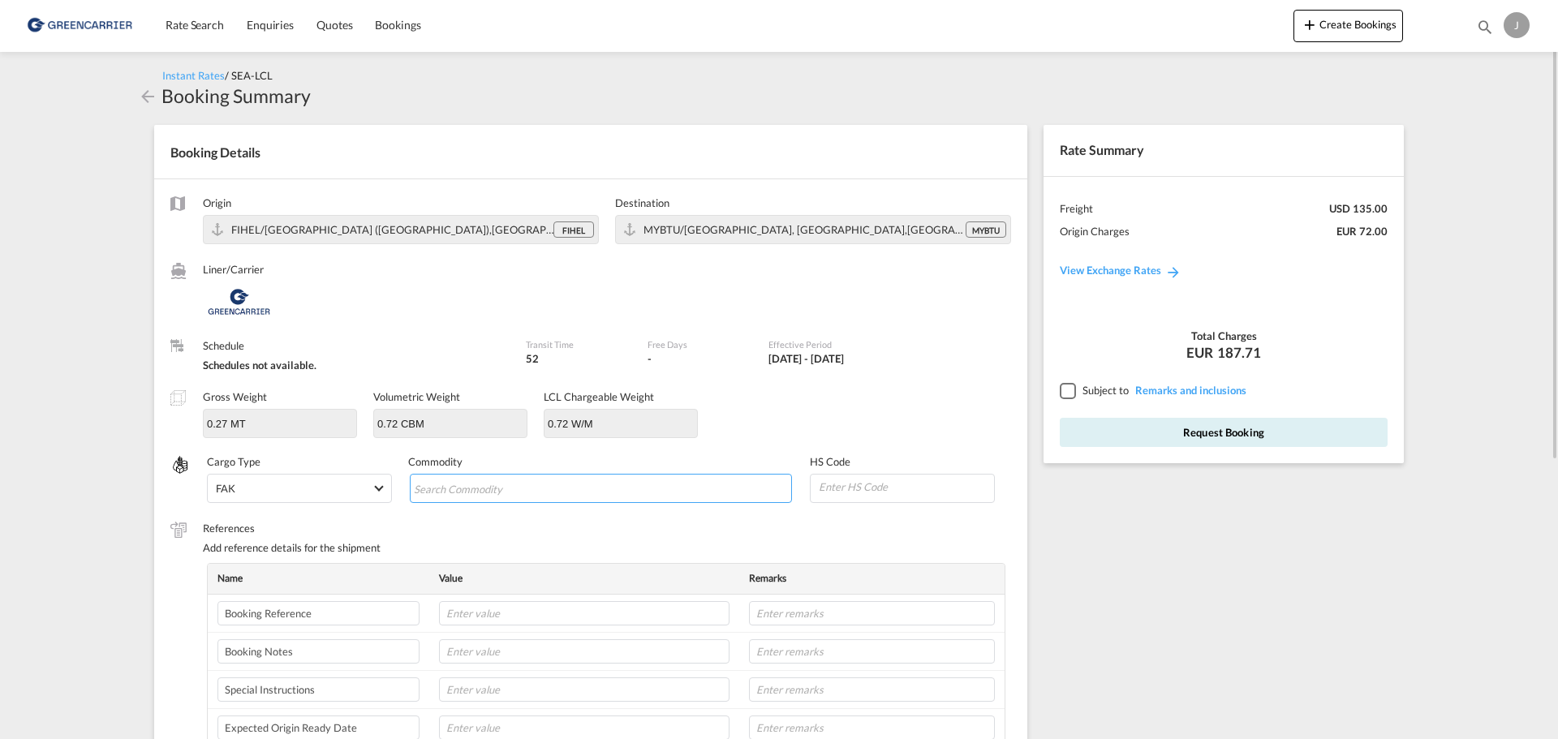
paste input "84399100"
type input "PARTS FOR PAPER MACHINE"
paste input "84399100"
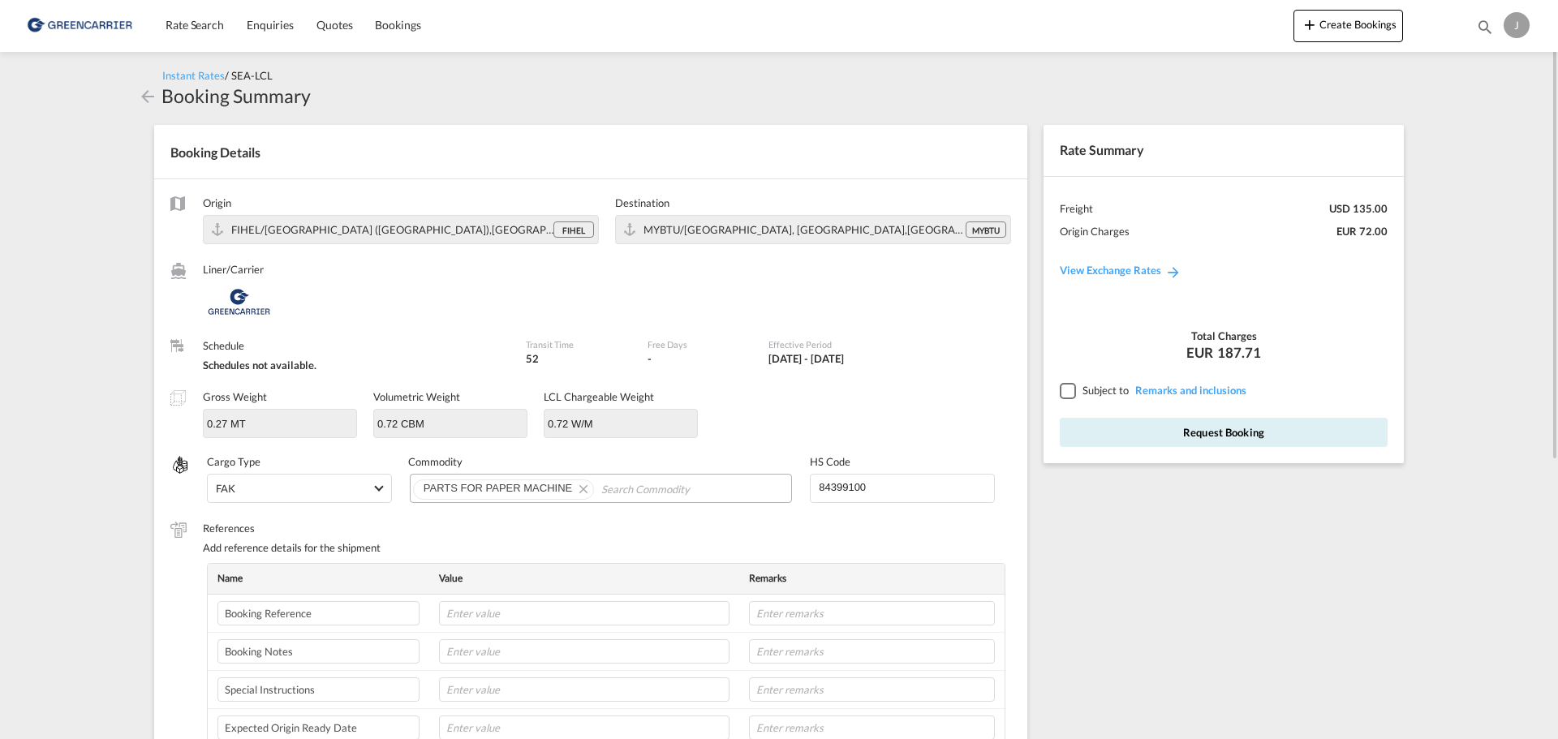
type input "84399100"
click at [1091, 542] on div "Rate Summary Freight USD 135.00 Origin Charges EUR 72.00 View Exchange Rates To…" at bounding box center [1227, 649] width 385 height 1080
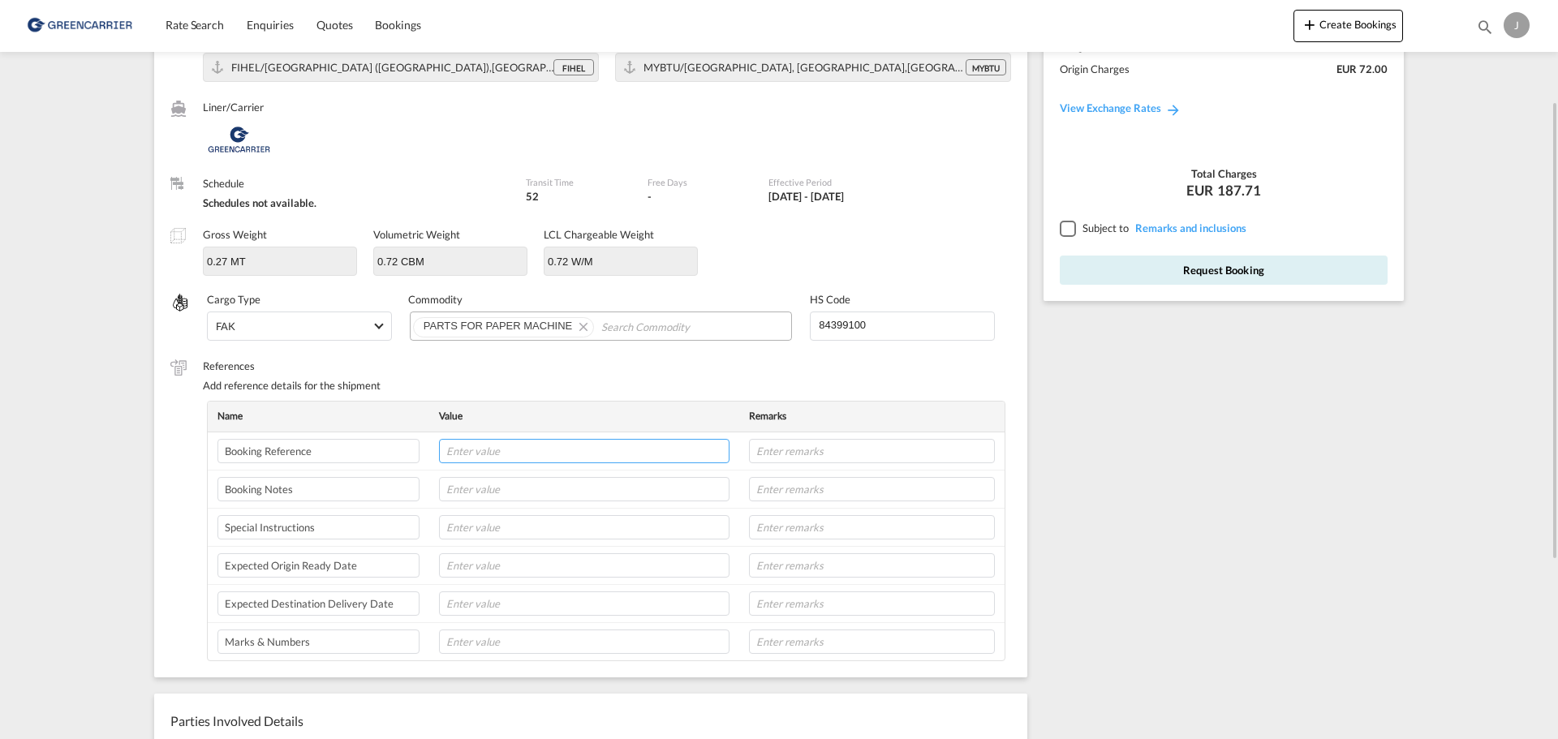
click at [538, 450] on input "text" at bounding box center [584, 451] width 290 height 24
click at [630, 466] on td at bounding box center [584, 451] width 310 height 38
click at [624, 454] on input "text" at bounding box center [584, 451] width 290 height 24
type input "GVAES2504895"
click at [1144, 468] on div "Rate Summary Freight USD 135.00 Origin Charges EUR 72.00 View Exchange Rates To…" at bounding box center [1227, 486] width 385 height 1080
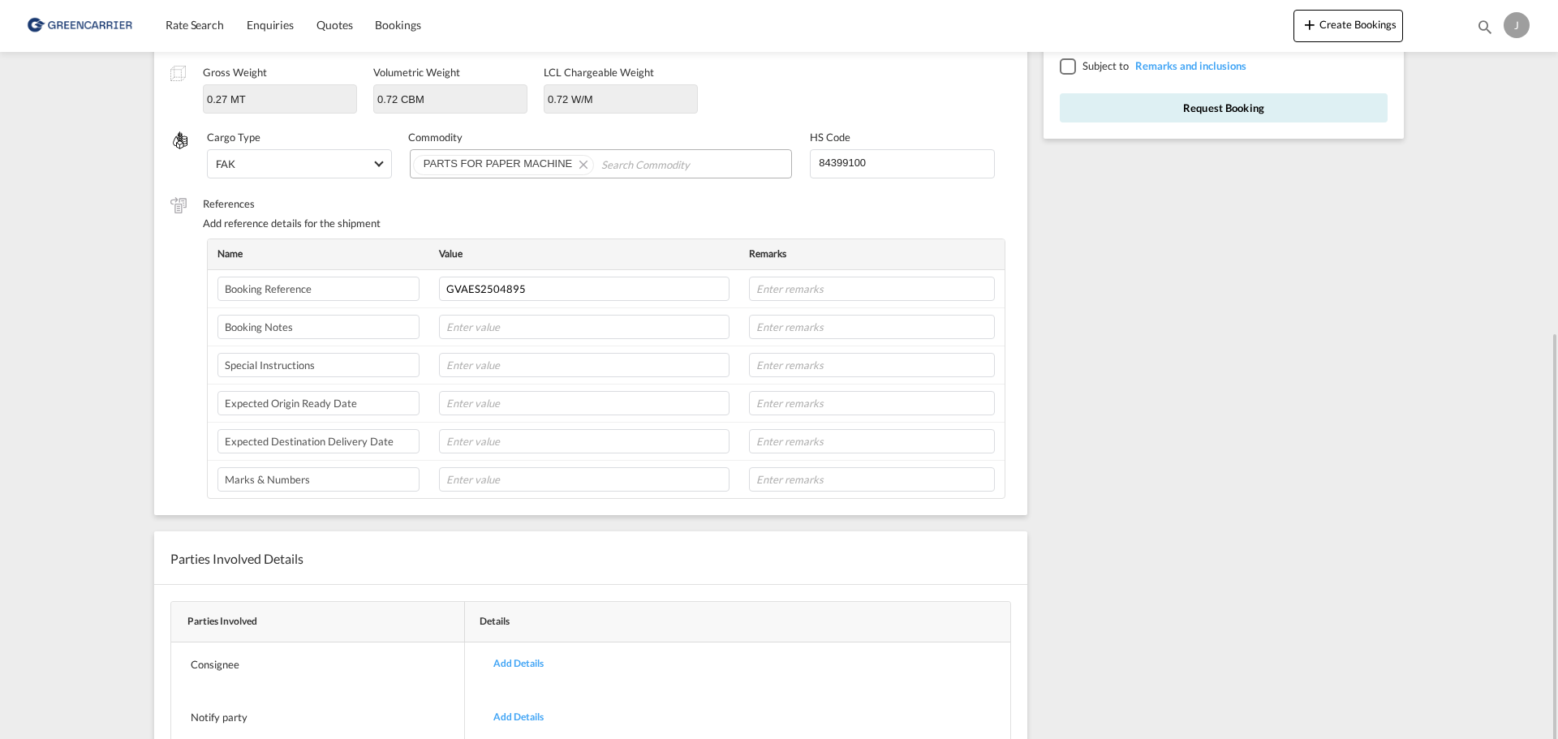
scroll to position [450, 0]
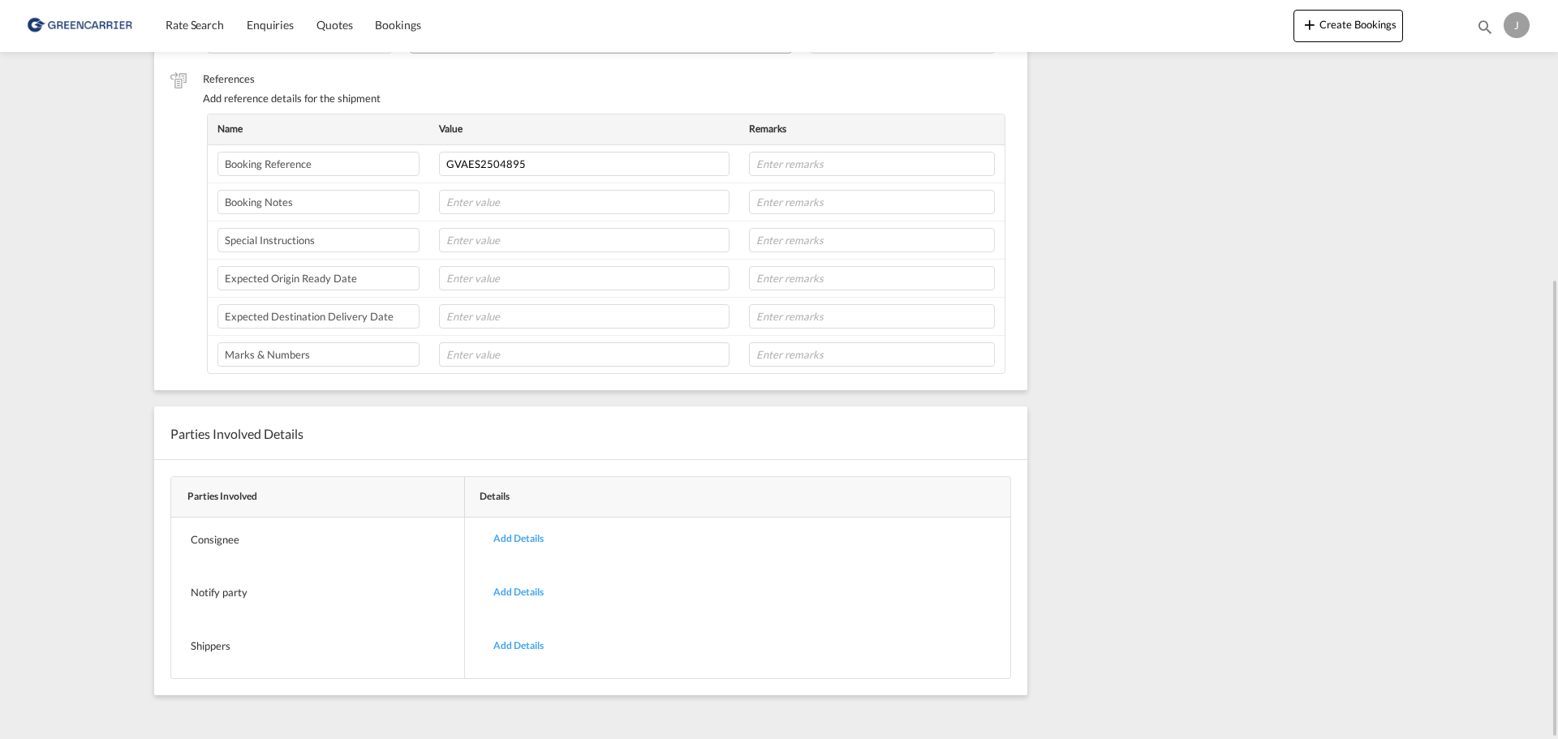
click at [518, 640] on div "Add Details" at bounding box center [518, 646] width 75 height 38
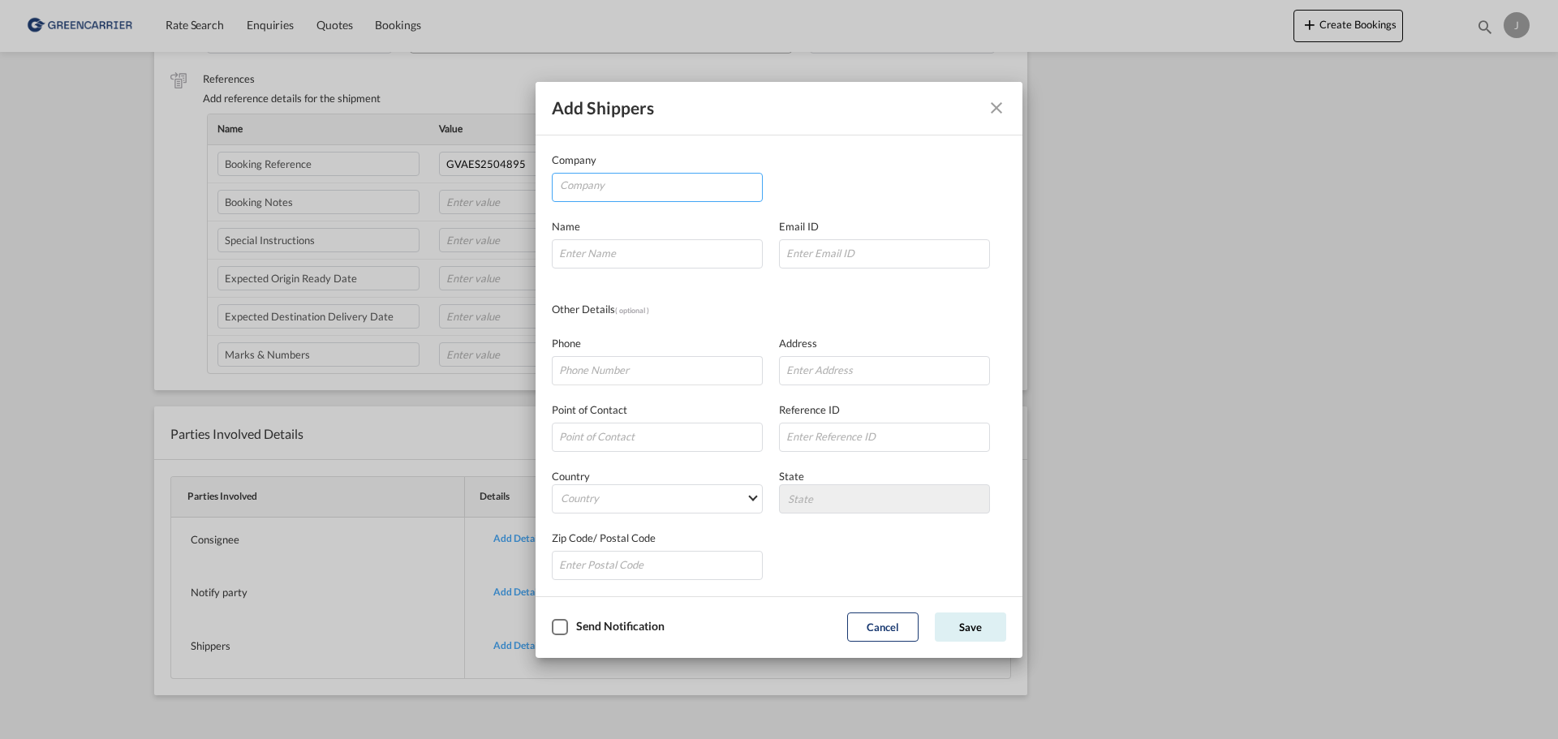
click at [657, 180] on input "Company" at bounding box center [661, 186] width 202 height 24
type input "VALMET"
drag, startPoint x: 879, startPoint y: 147, endPoint x: 884, endPoint y: 181, distance: 34.5
click at [880, 147] on md-dialog-content "Company VALMET Name Email ID Other Details ( optional ) Phone Address Point of …" at bounding box center [779, 366] width 487 height 461
click at [976, 617] on button "Save" at bounding box center [970, 627] width 71 height 29
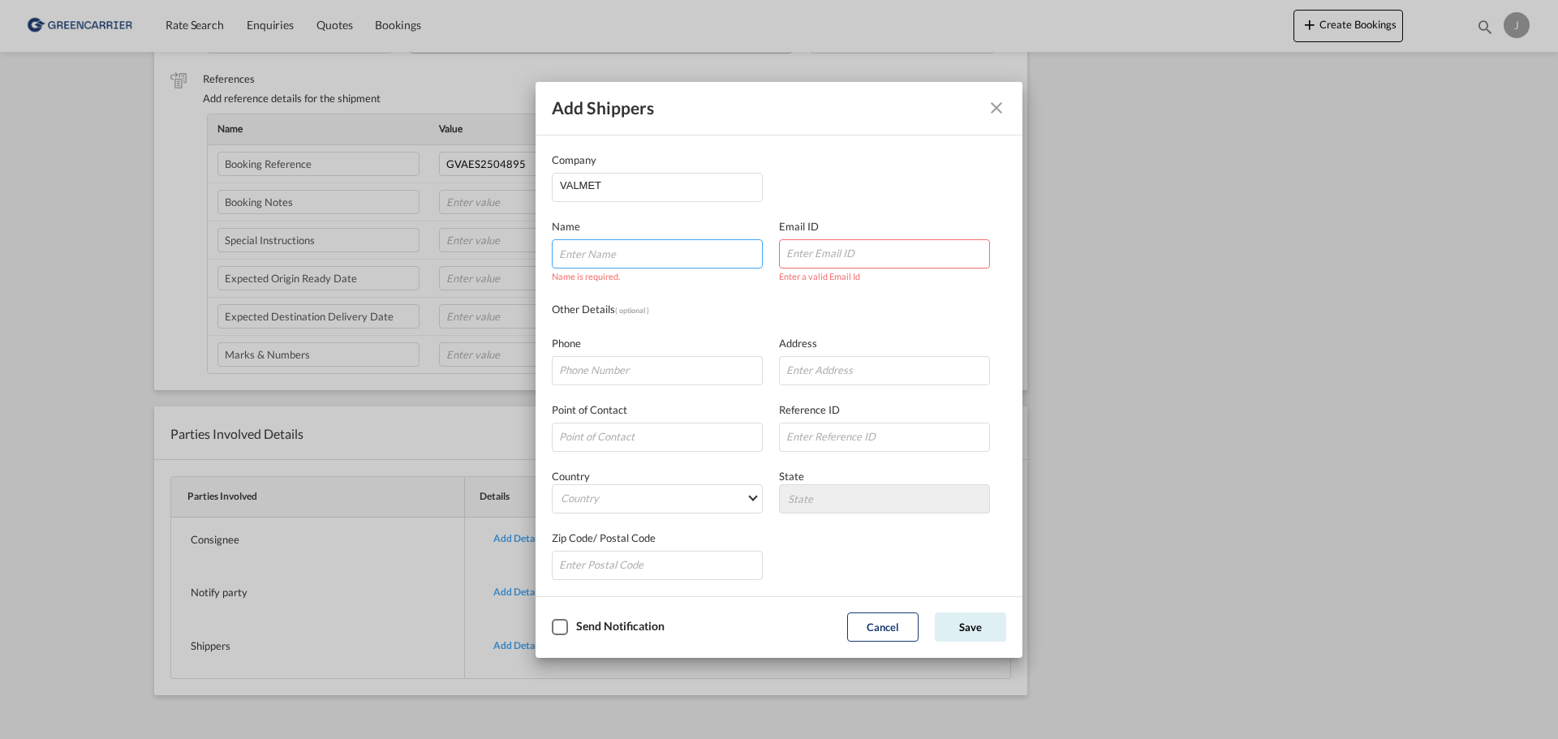
click at [657, 256] on input "Company Name Email ..." at bounding box center [657, 253] width 211 height 29
click at [819, 205] on div "Name Name is required. Email ID Enter a valid Email Id" at bounding box center [779, 235] width 454 height 67
drag, startPoint x: 992, startPoint y: 110, endPoint x: 899, endPoint y: 105, distance: 92.6
click at [899, 105] on div "Add shippers" at bounding box center [779, 109] width 487 height 54
click at [1005, 110] on md-icon "Close dialog" at bounding box center [996, 107] width 19 height 19
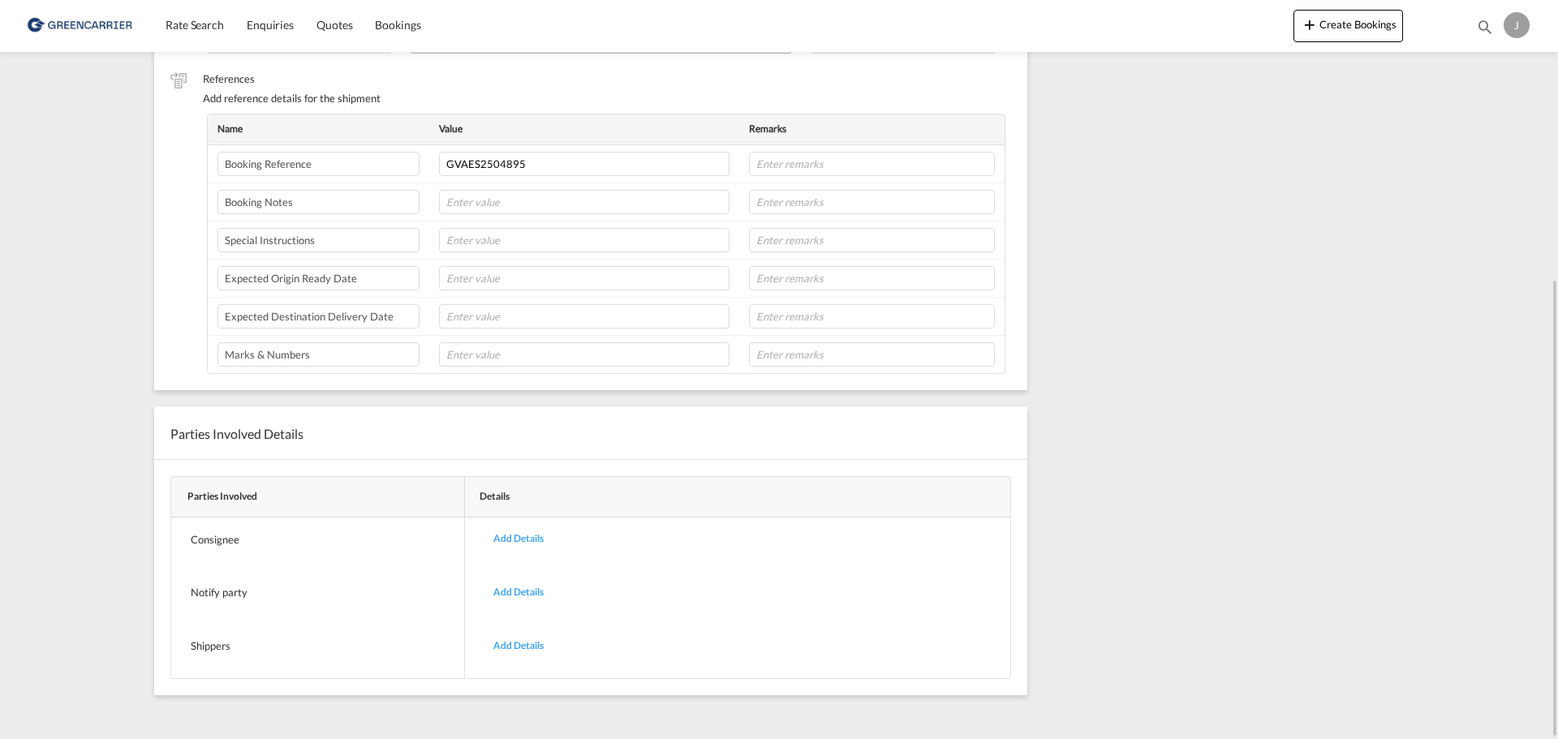
click at [49, 337] on md-content "Rate Search Enquiries Quotes Bookings Create Bookings Bookings Quotes Enquiries…" at bounding box center [779, 369] width 1558 height 739
click at [142, 520] on div "Parties Involved Details Parties Involved Details Consignee Add Details Notify …" at bounding box center [586, 542] width 897 height 305
click at [139, 519] on div "Parties Involved Details Parties Involved Details Consignee Add Details Notify …" at bounding box center [586, 542] width 897 height 305
click at [528, 591] on div "Add Details" at bounding box center [518, 593] width 75 height 38
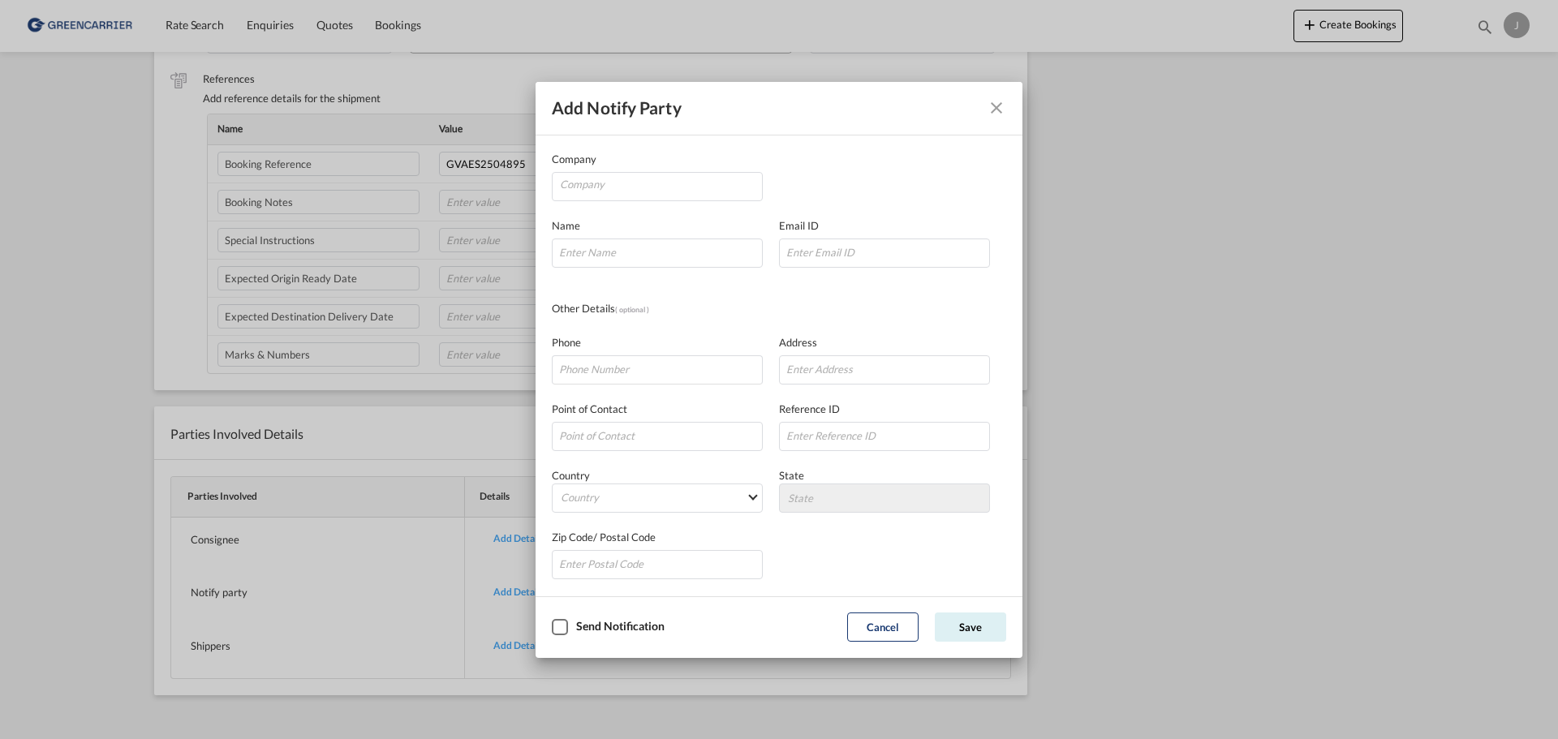
scroll to position [0, 0]
click at [1001, 109] on md-icon "Close dialog" at bounding box center [996, 107] width 19 height 19
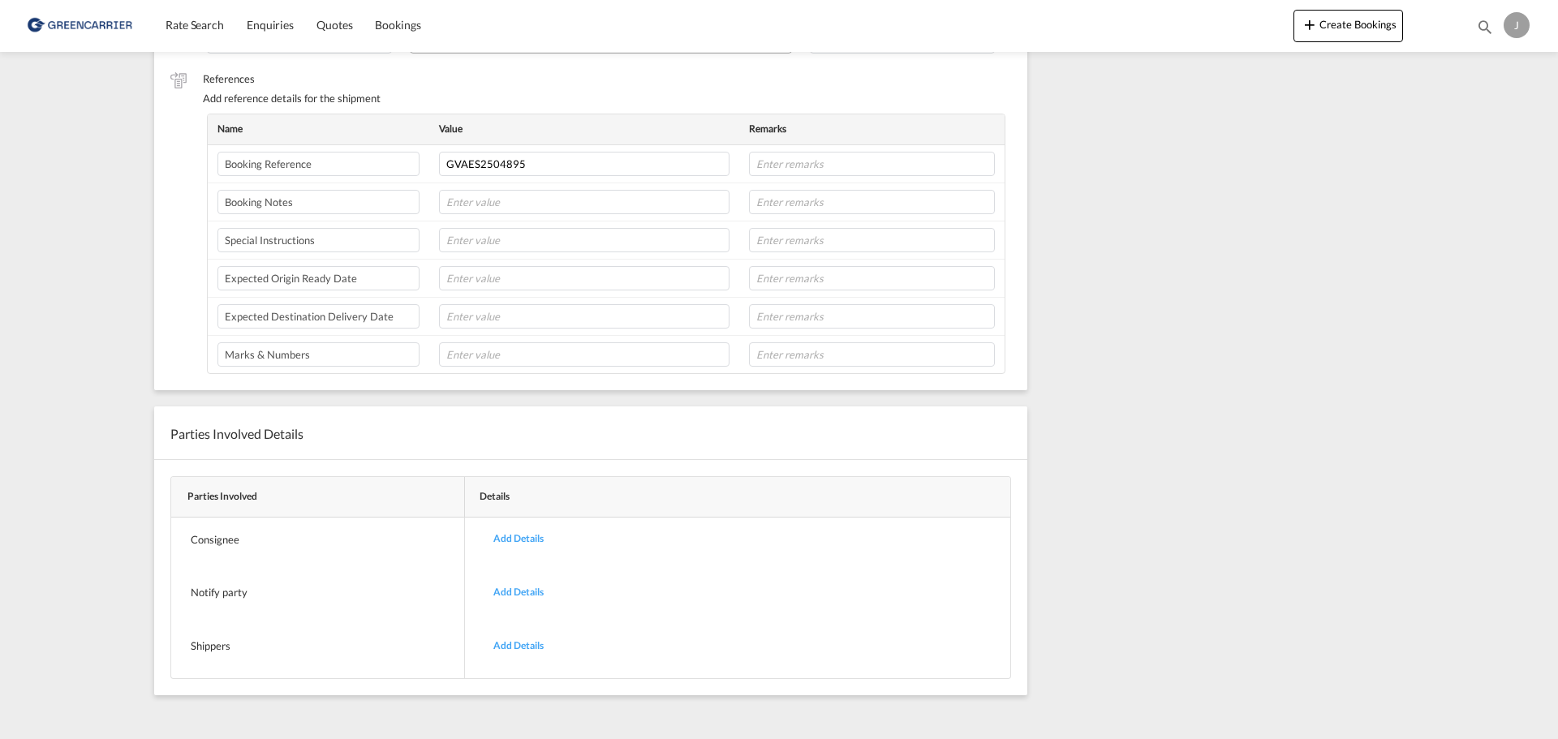
click at [1132, 166] on div "Add Notify Party Company Name Email ID Other Details ( optional ) Phone Address…" at bounding box center [779, 369] width 1558 height 739
click at [1445, 320] on md-content "Rate Search Enquiries Quotes Bookings Create Bookings Bookings Quotes Enquiries…" at bounding box center [779, 369] width 1558 height 739
click at [537, 645] on div "Add Details" at bounding box center [518, 646] width 75 height 38
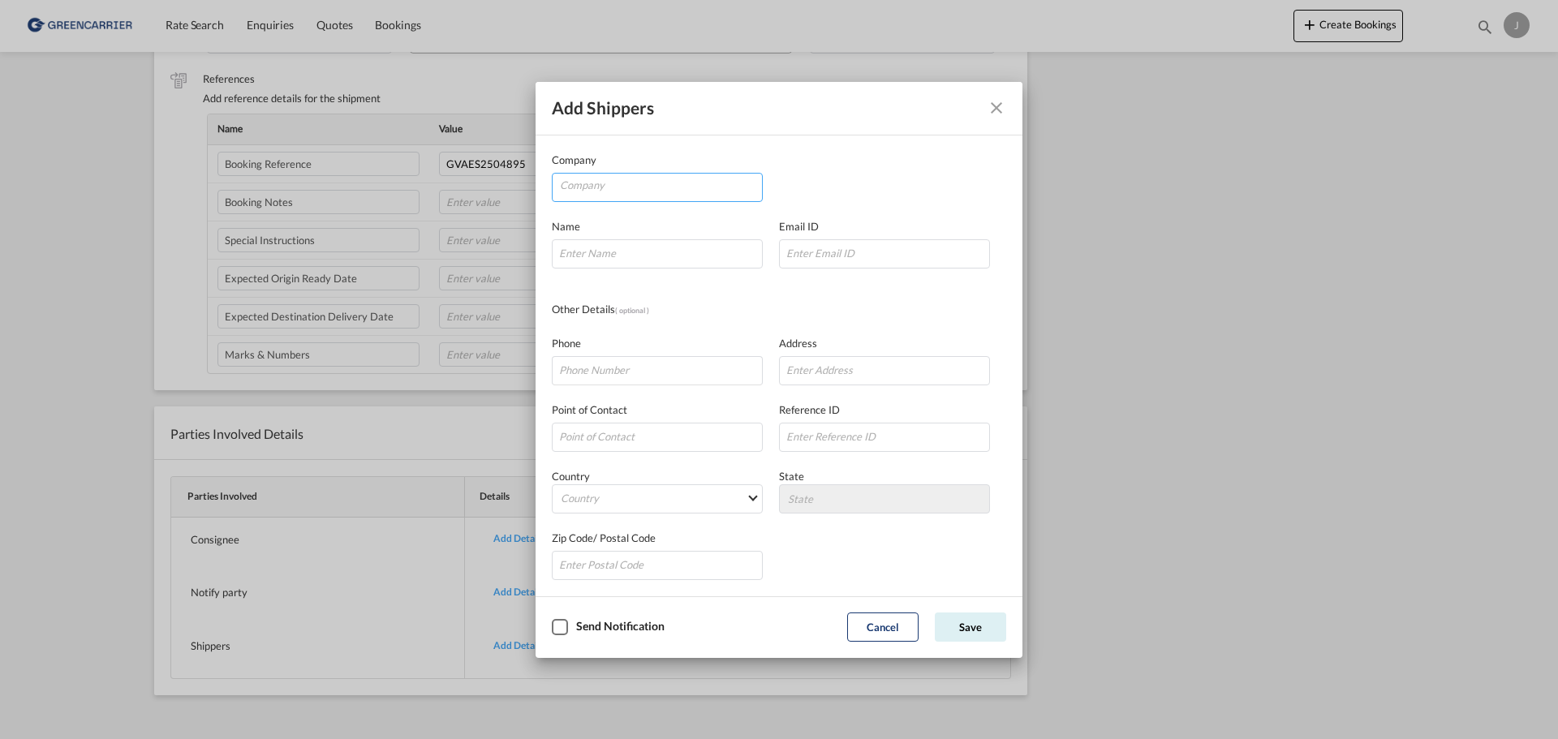
click at [601, 189] on input "Company" at bounding box center [661, 186] width 202 height 24
type input "VALMET"
click at [935, 613] on button "Save" at bounding box center [970, 627] width 71 height 29
click at [902, 204] on div "Name Name is required. Email ID" at bounding box center [779, 235] width 454 height 67
click at [997, 110] on md-icon "Close dialog" at bounding box center [996, 107] width 19 height 19
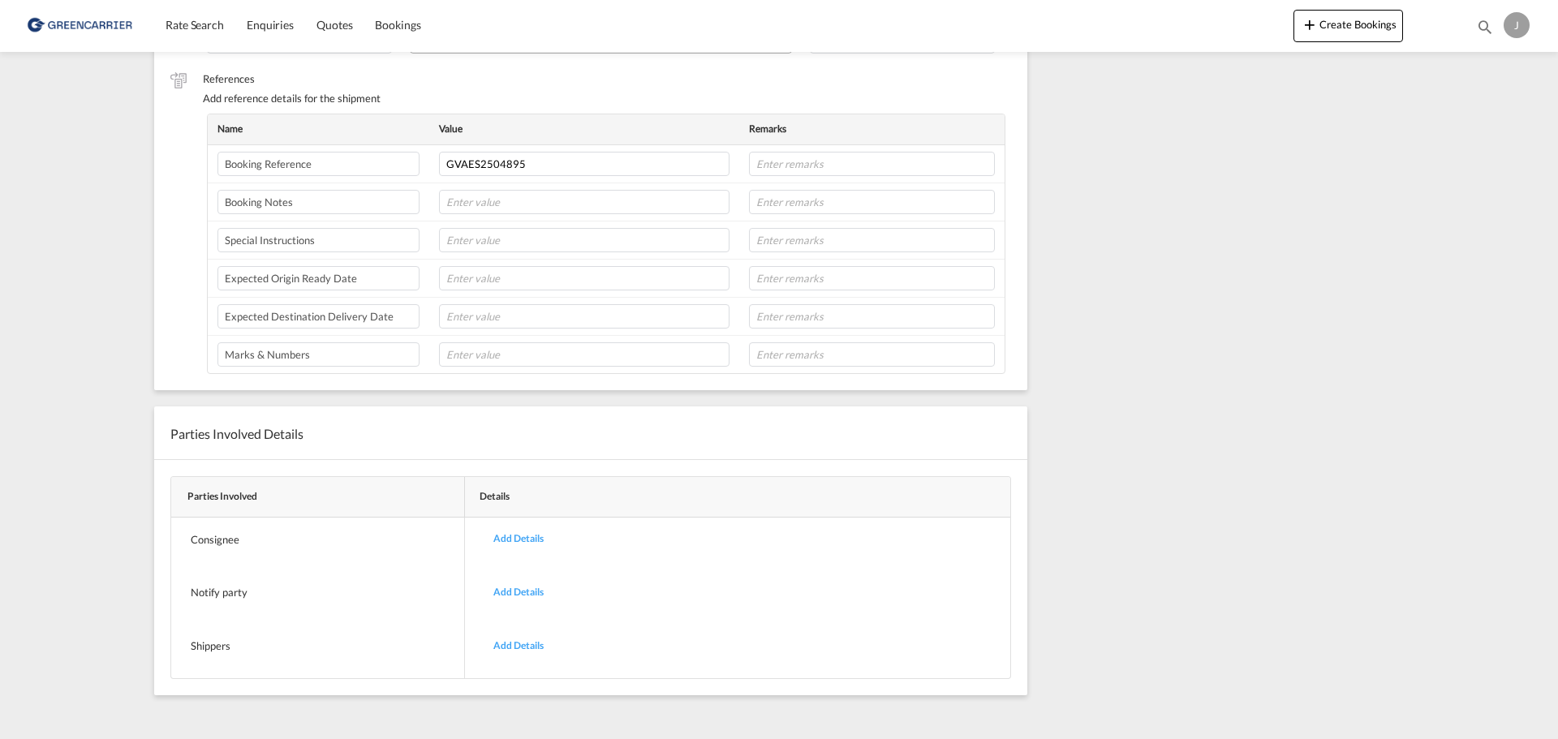
click at [1158, 307] on div "Add shippers Company VALMET Name Name is required. Email ID Other Details ( opt…" at bounding box center [779, 369] width 1558 height 739
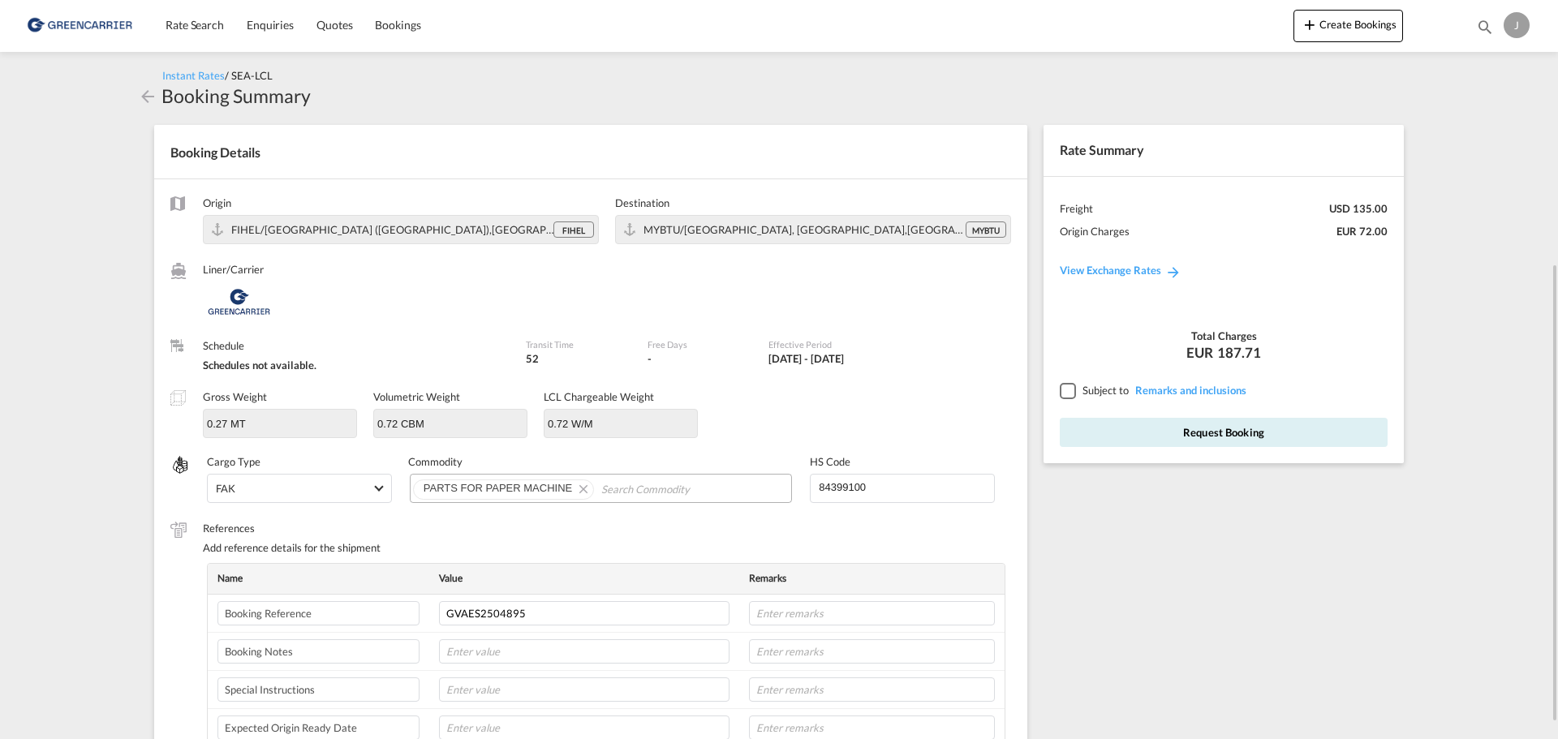
scroll to position [406, 0]
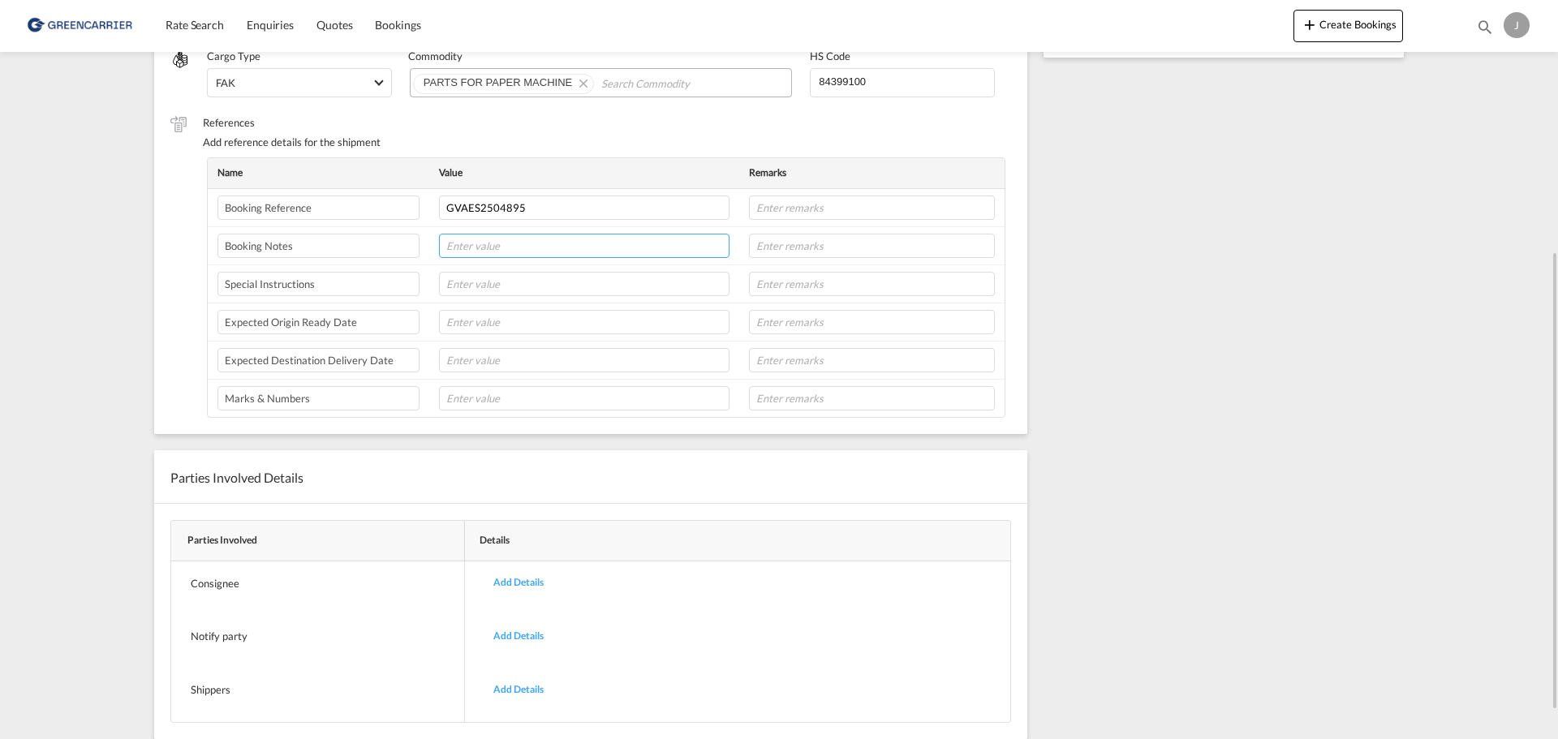
click at [522, 243] on input "text" at bounding box center [584, 246] width 290 height 24
type input "SHIPPER: VALMET"
click at [1271, 287] on div "Rate Summary Freight USD 135.00 Origin Charges EUR 72.00 View Exchange Rates To…" at bounding box center [1227, 243] width 385 height 1080
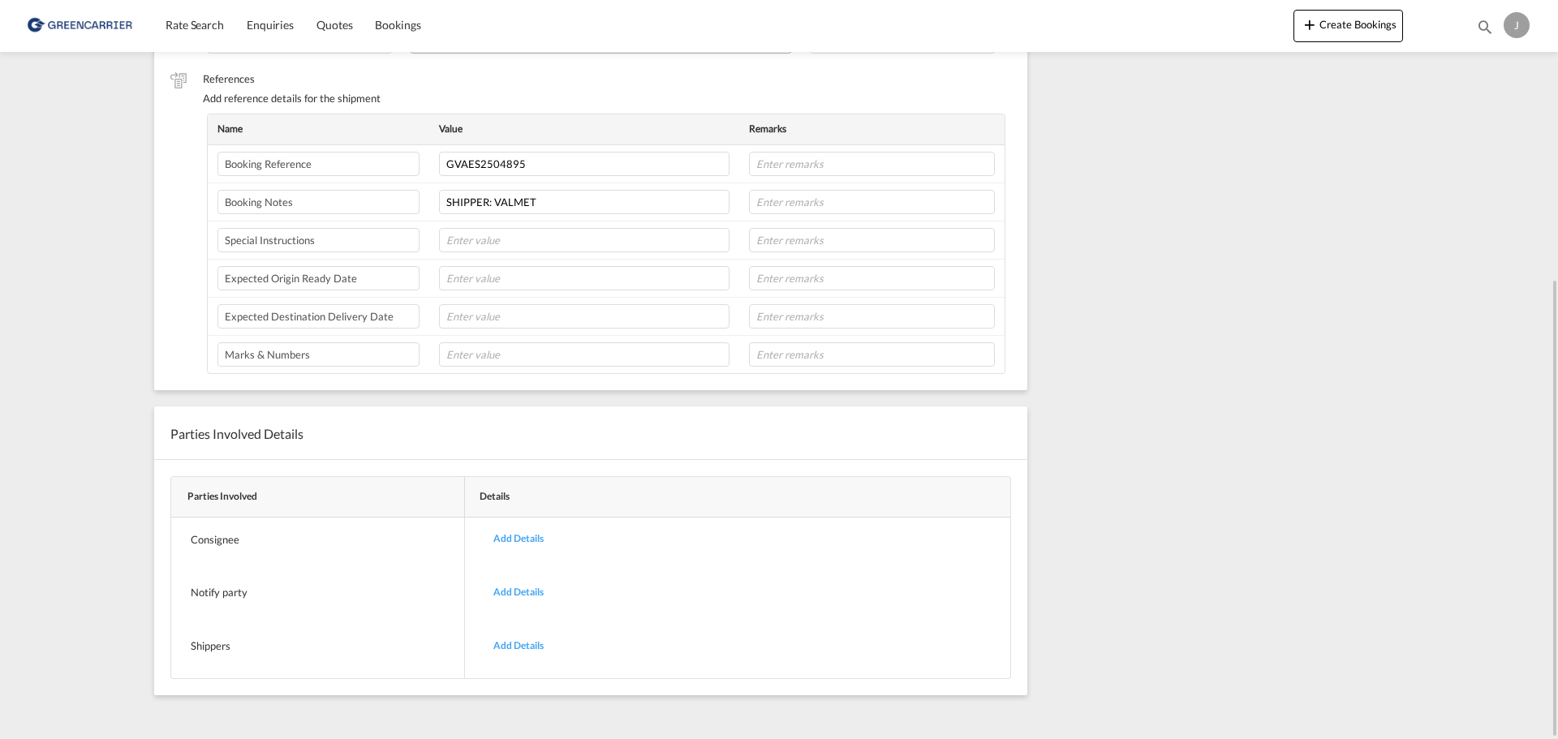
scroll to position [0, 0]
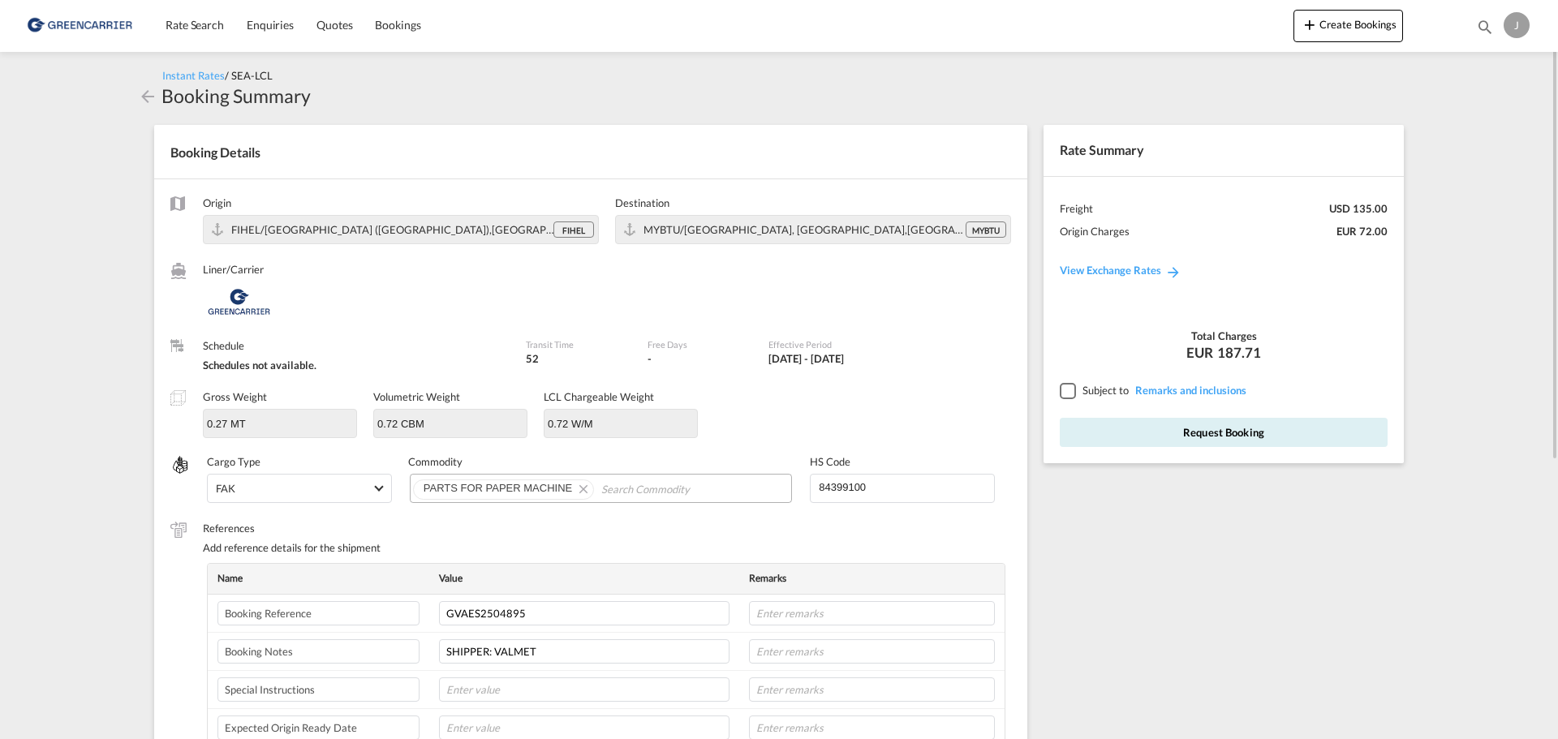
click at [1191, 627] on div "Rate Summary Freight USD 135.00 Origin Charges EUR 72.00 View Exchange Rates To…" at bounding box center [1227, 649] width 385 height 1080
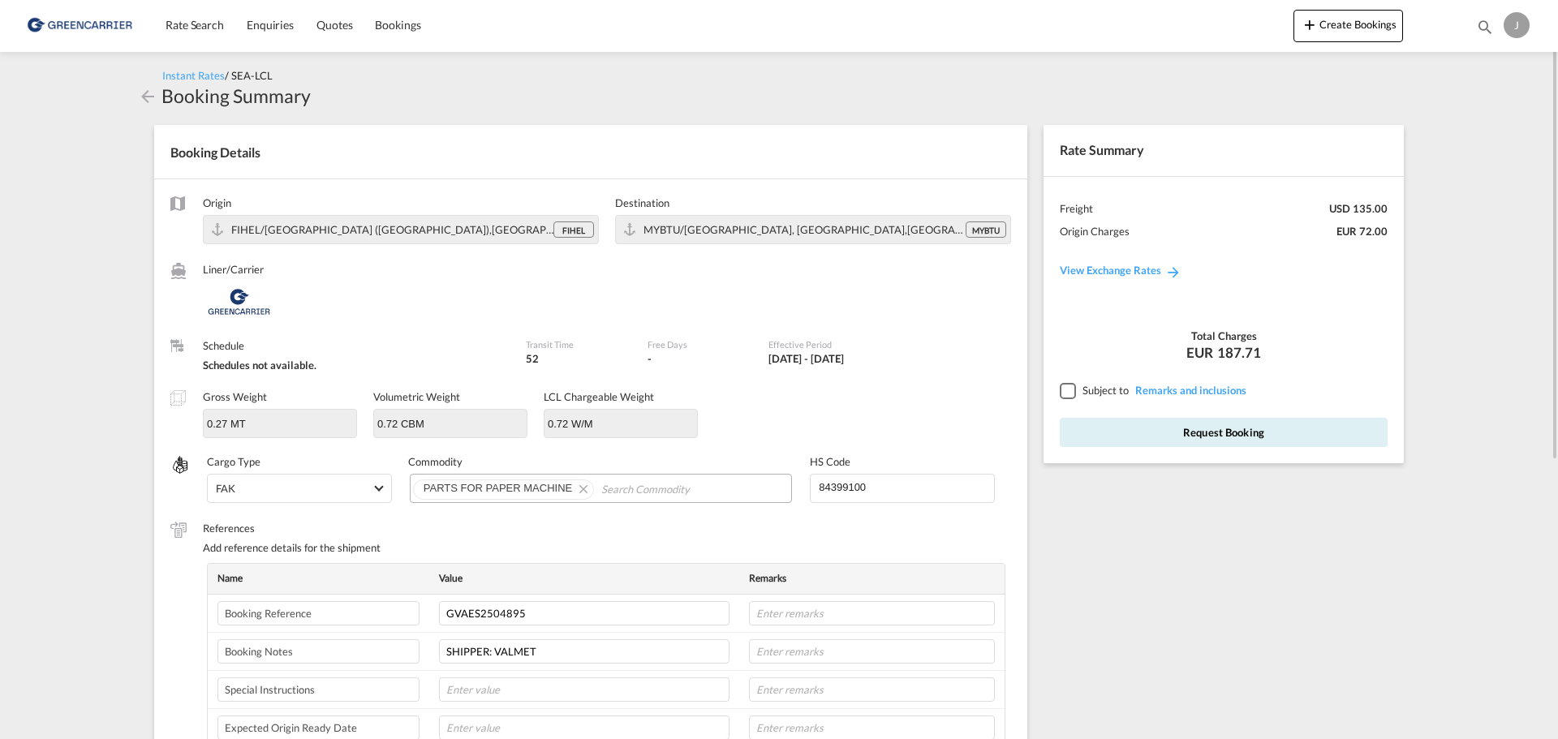
click at [1065, 389] on div at bounding box center [1067, 390] width 15 height 15
click at [1122, 537] on div "Rate Summary Freight USD 135.00 Origin Charges EUR 72.00 View Exchange Rates To…" at bounding box center [1227, 649] width 385 height 1080
click at [1293, 422] on button "Request Booking" at bounding box center [1224, 432] width 328 height 29
